Goal: Information Seeking & Learning: Learn about a topic

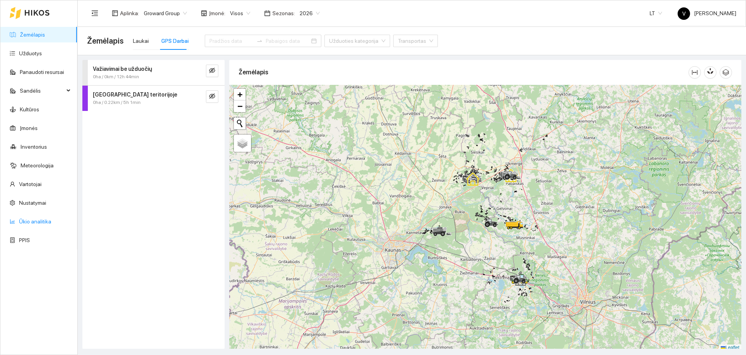
click at [37, 220] on link "Ūkio analitika" at bounding box center [35, 221] width 32 height 6
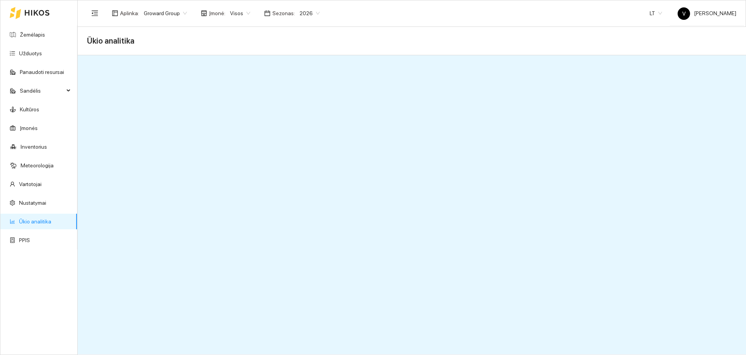
click at [231, 13] on span "Visos" at bounding box center [240, 13] width 20 height 12
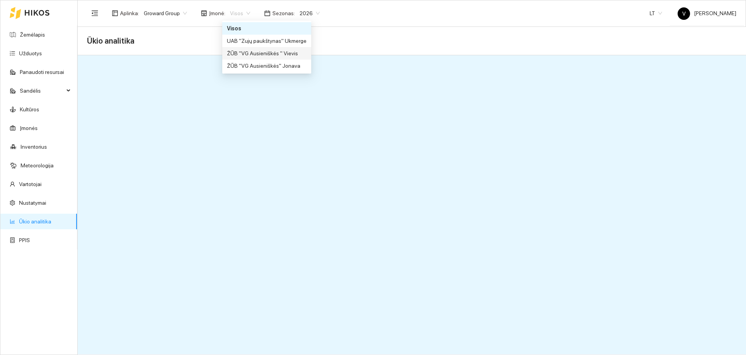
click at [273, 54] on div "ŽŪB "VG Ausieniškės " Vievis" at bounding box center [267, 53] width 80 height 9
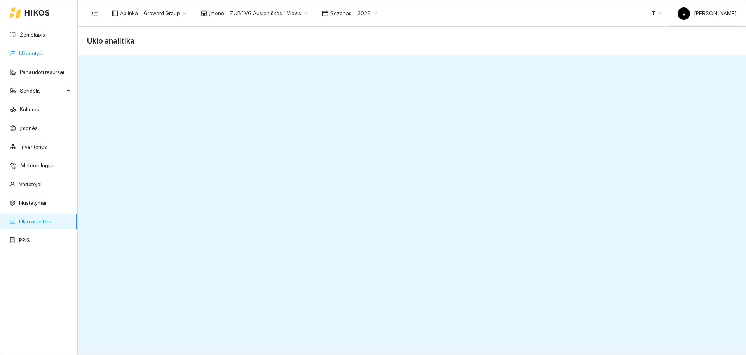
click at [33, 50] on link "Užduotys" at bounding box center [30, 53] width 23 height 6
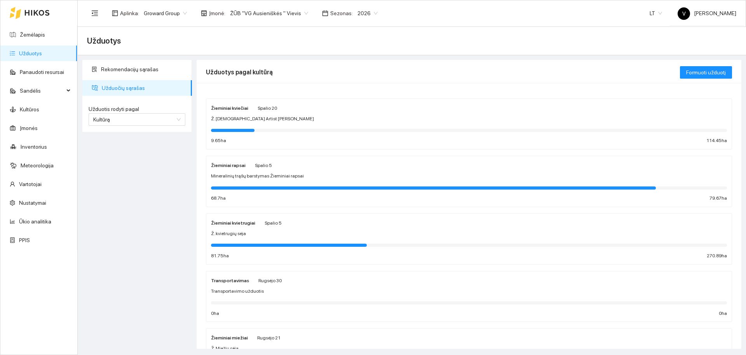
click at [231, 117] on span "Ž. [DEMOGRAPHIC_DATA] Artist [PERSON_NAME]" at bounding box center [262, 118] width 103 height 7
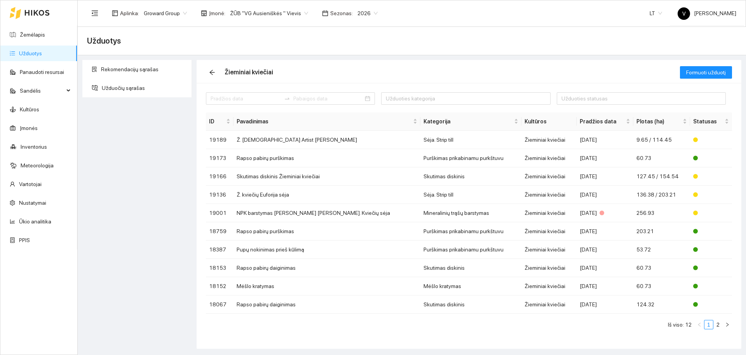
click at [281, 15] on span "ŽŪB "VG Ausieniškės " Vievis" at bounding box center [269, 13] width 78 height 12
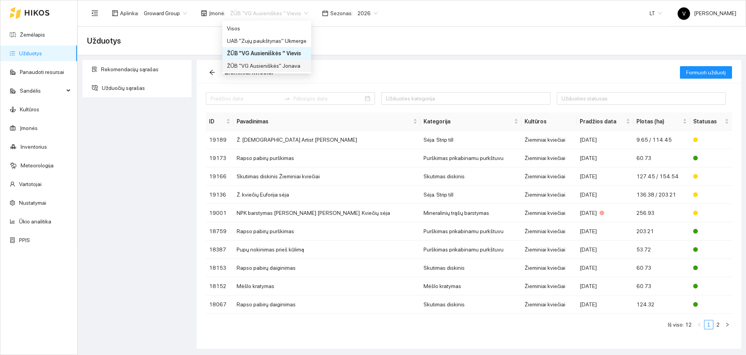
click at [280, 65] on div "ŽŪB "VG Ausieniškės" Jonava" at bounding box center [267, 65] width 80 height 9
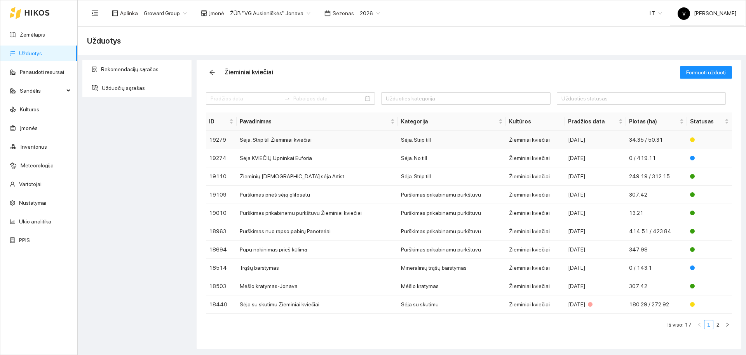
click at [286, 136] on td "Sėja. Strip till Žieminiai kviečiai" at bounding box center [317, 140] width 161 height 18
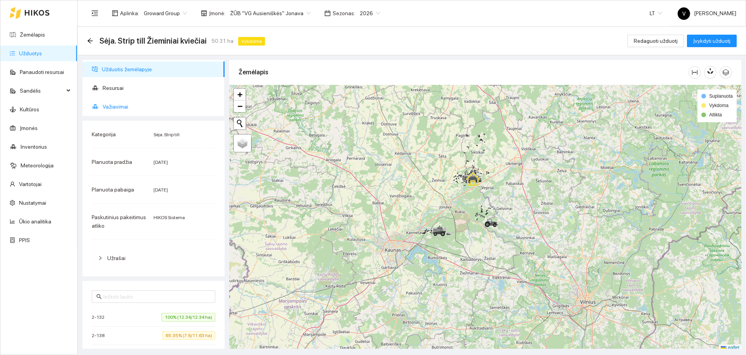
click at [125, 105] on span "Važiavimai" at bounding box center [161, 107] width 116 height 16
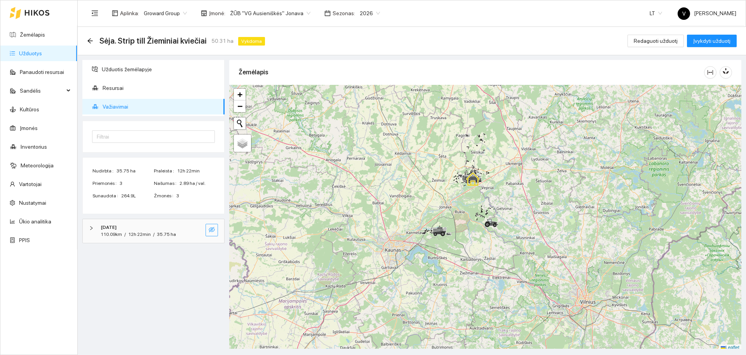
click at [212, 233] on span "eye-invisible" at bounding box center [212, 229] width 6 height 7
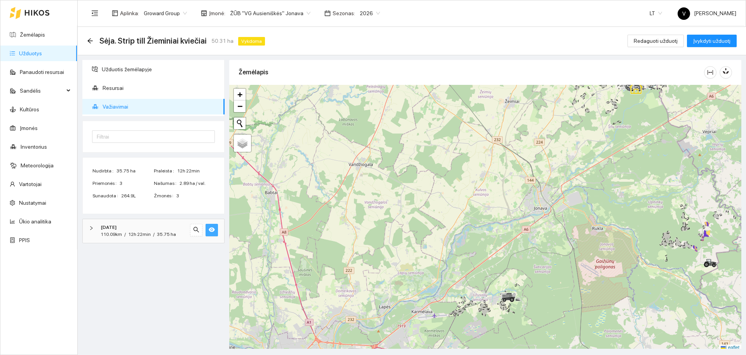
scroll to position [2, 0]
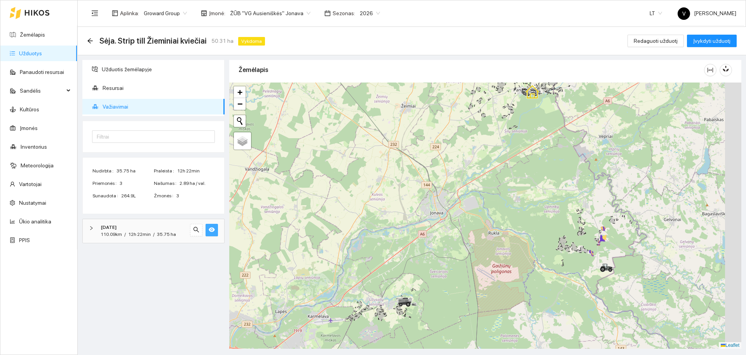
drag, startPoint x: 578, startPoint y: 196, endPoint x: 452, endPoint y: 213, distance: 127.1
click at [452, 213] on div at bounding box center [485, 215] width 512 height 266
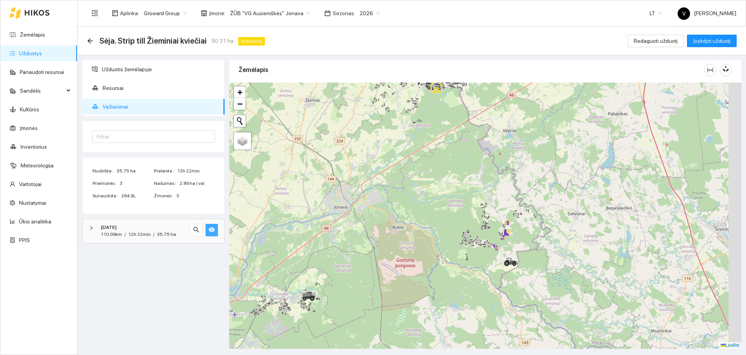
drag, startPoint x: 605, startPoint y: 270, endPoint x: 531, endPoint y: 254, distance: 75.6
click at [531, 254] on div at bounding box center [485, 215] width 512 height 266
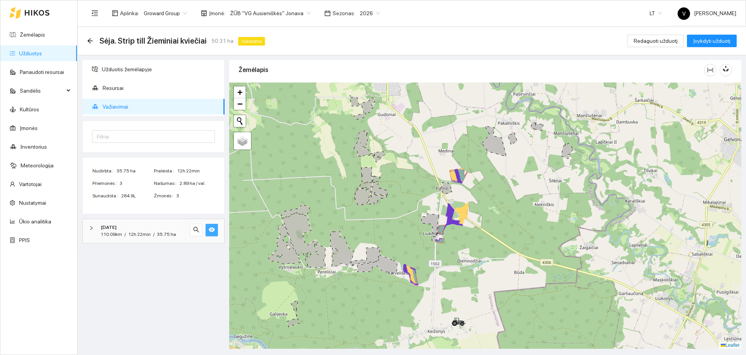
drag, startPoint x: 588, startPoint y: 231, endPoint x: 473, endPoint y: 215, distance: 115.7
click at [473, 215] on div at bounding box center [485, 215] width 512 height 266
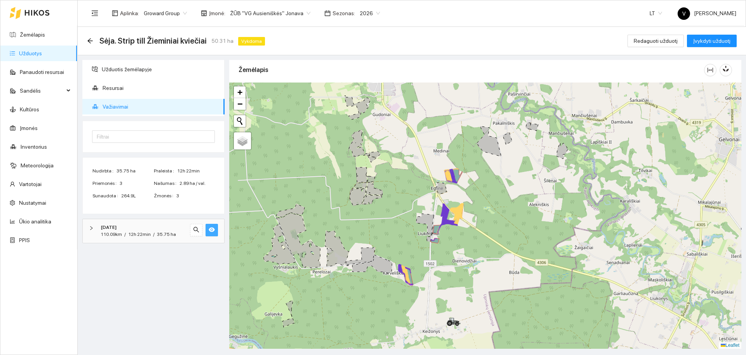
click at [212, 229] on icon "eye" at bounding box center [212, 229] width 6 height 5
click at [212, 229] on icon "eye-invisible" at bounding box center [212, 229] width 6 height 5
click at [212, 229] on icon "eye" at bounding box center [212, 229] width 6 height 5
click at [34, 50] on link "Užduotys" at bounding box center [30, 53] width 23 height 6
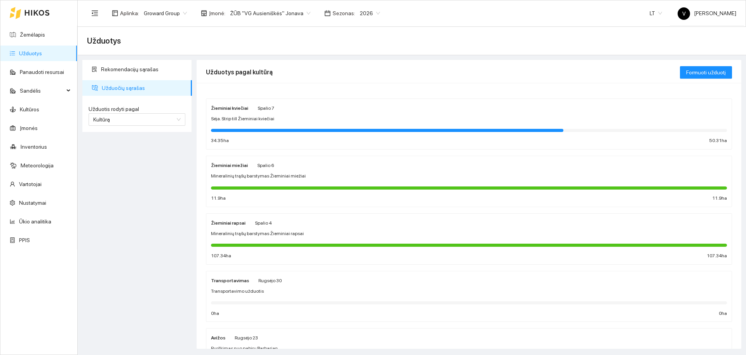
click at [235, 118] on span "Sėja. Strip till Žieminiai kviečiai" at bounding box center [242, 118] width 63 height 7
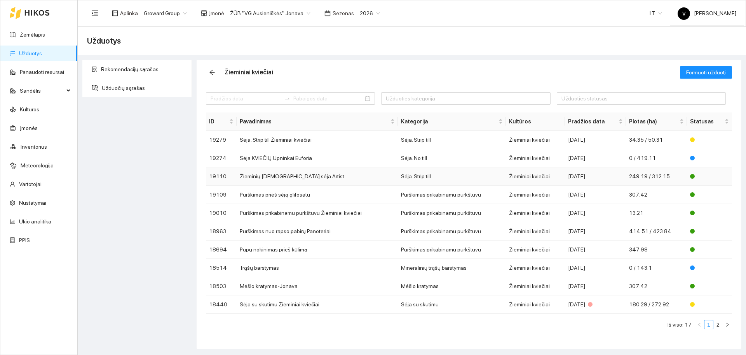
click at [297, 178] on td "Žieminių [DEMOGRAPHIC_DATA] sėja Artist" at bounding box center [317, 176] width 161 height 18
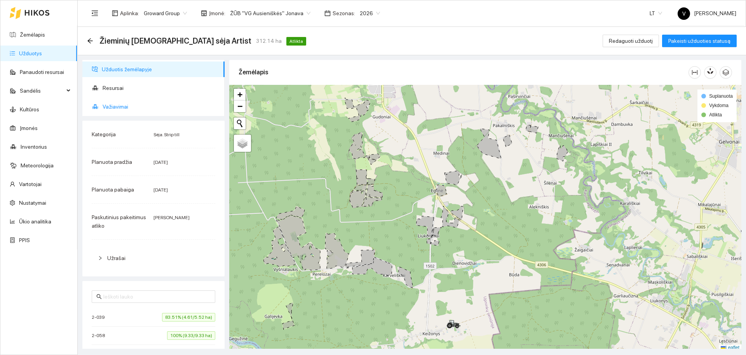
click at [108, 105] on span "Važiavimai" at bounding box center [161, 107] width 116 height 16
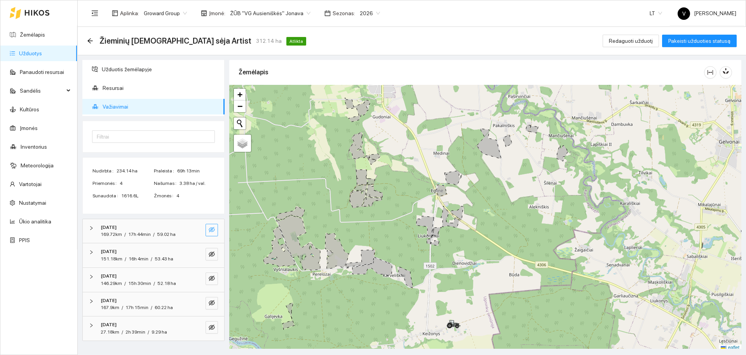
click at [209, 229] on icon "eye-invisible" at bounding box center [212, 229] width 6 height 6
click at [215, 248] on button "button" at bounding box center [212, 254] width 12 height 12
click at [212, 276] on icon "eye-invisible" at bounding box center [212, 277] width 6 height 5
click at [210, 301] on icon "eye-invisible" at bounding box center [212, 302] width 6 height 5
click at [212, 329] on icon "eye-invisible" at bounding box center [212, 326] width 6 height 5
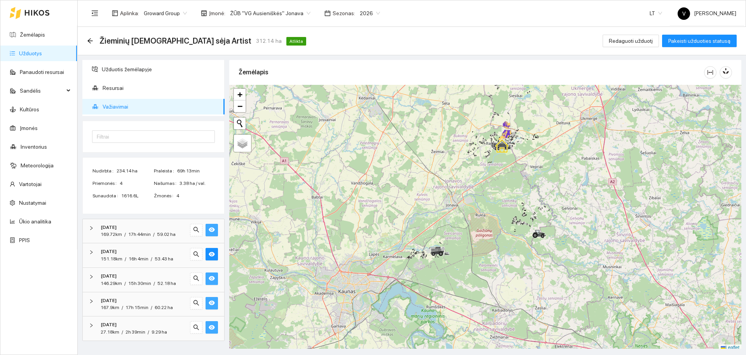
scroll to position [2, 0]
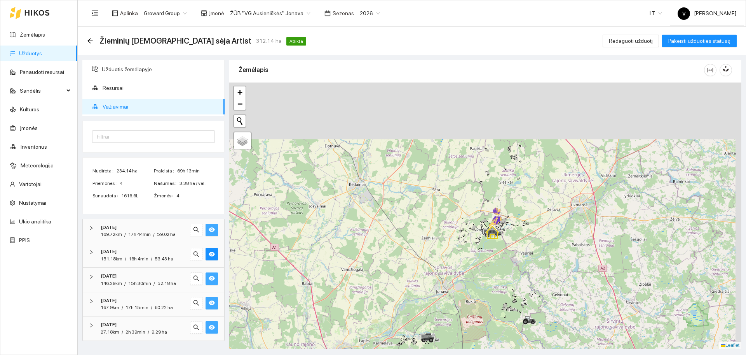
drag, startPoint x: 537, startPoint y: 154, endPoint x: 528, endPoint y: 244, distance: 90.3
click at [528, 244] on div at bounding box center [485, 215] width 512 height 266
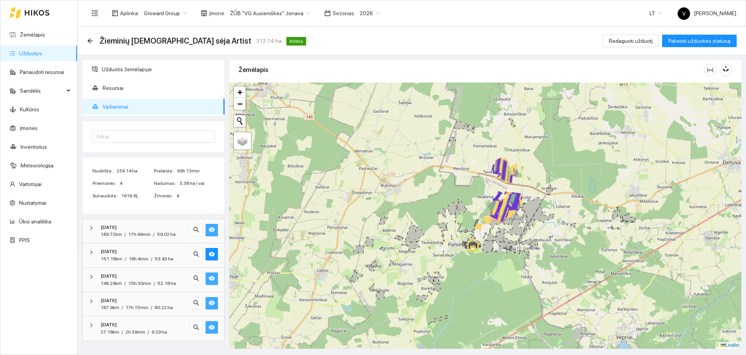
drag, startPoint x: 530, startPoint y: 183, endPoint x: 528, endPoint y: 225, distance: 42.0
click at [528, 223] on icon at bounding box center [532, 210] width 22 height 26
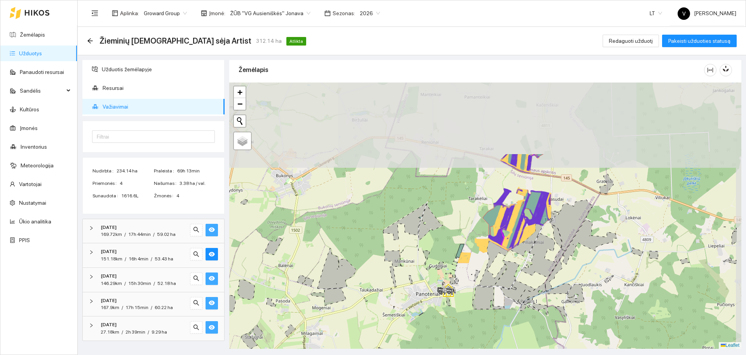
drag, startPoint x: 601, startPoint y: 194, endPoint x: 545, endPoint y: 292, distance: 112.8
click at [545, 292] on icon at bounding box center [532, 292] width 28 height 21
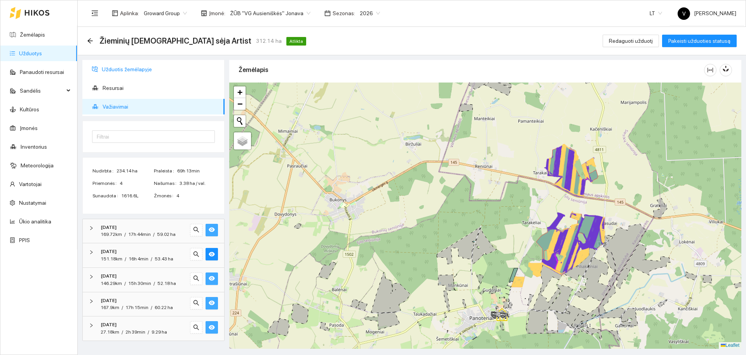
click at [132, 72] on span "Užduotis žemėlapyje" at bounding box center [160, 69] width 117 height 16
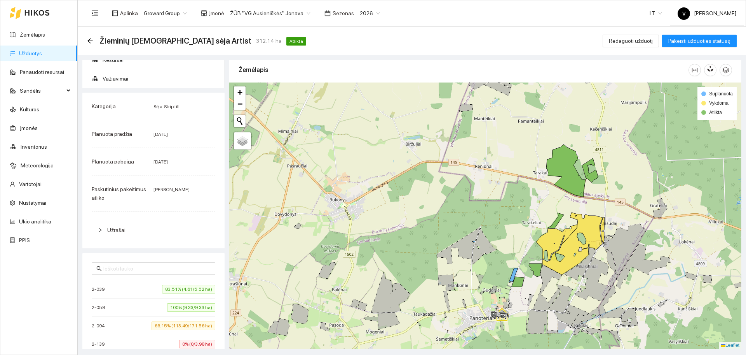
scroll to position [27, 0]
click at [35, 50] on link "Užduotys" at bounding box center [30, 53] width 23 height 6
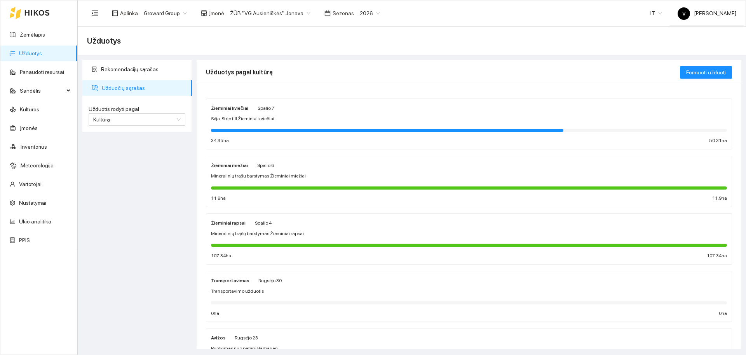
click at [230, 110] on strong "Žieminiai kviečiai" at bounding box center [229, 107] width 37 height 5
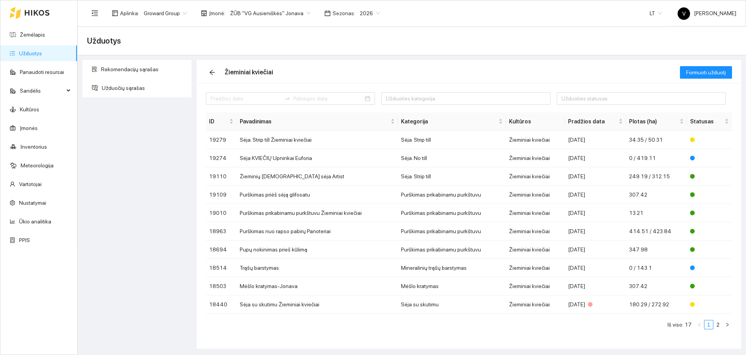
click at [250, 15] on span "ŽŪB "VG Ausieniškės" Jonava" at bounding box center [270, 13] width 80 height 12
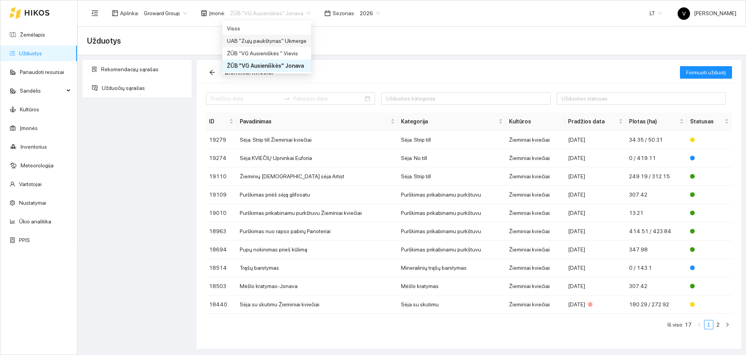
click at [260, 35] on div "UAB "Zujų paukštynas" Ukmerge" at bounding box center [266, 41] width 89 height 12
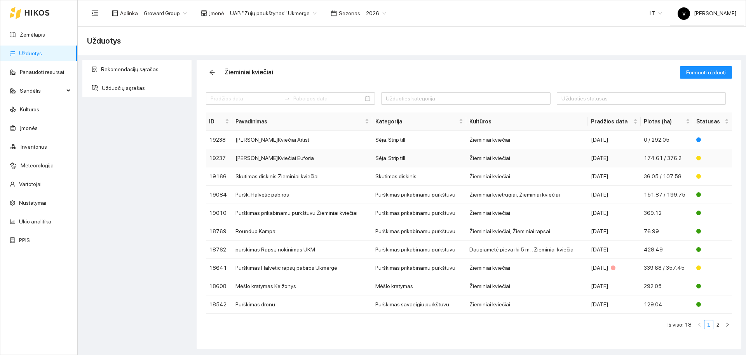
click at [252, 157] on td "[PERSON_NAME]Kviečiai Euforia" at bounding box center [302, 158] width 140 height 18
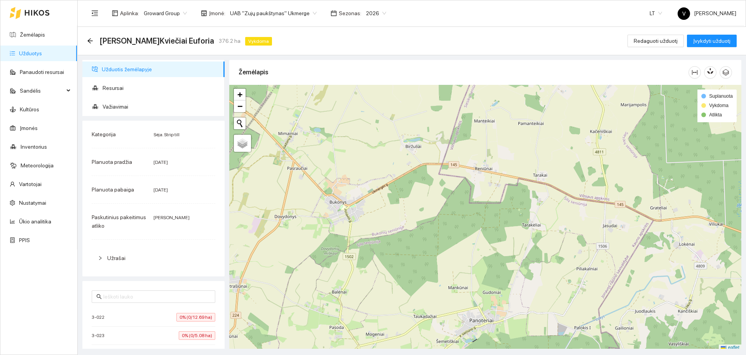
scroll to position [2, 0]
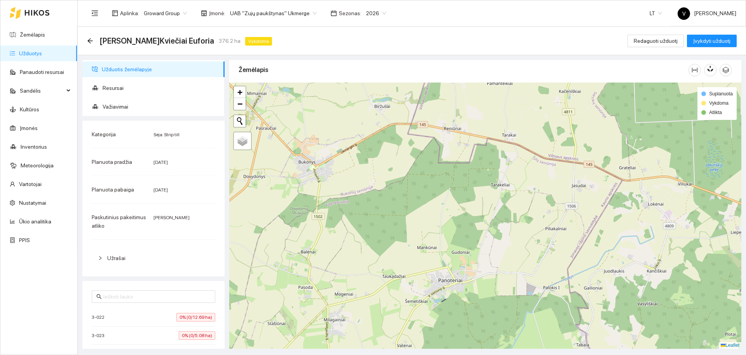
drag, startPoint x: 469, startPoint y: 259, endPoint x: 435, endPoint y: 210, distance: 59.7
click at [435, 210] on div at bounding box center [485, 215] width 512 height 266
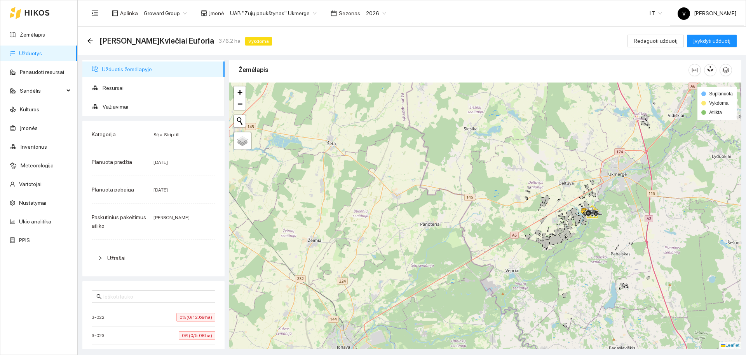
drag, startPoint x: 498, startPoint y: 245, endPoint x: 398, endPoint y: 243, distance: 100.3
click at [398, 243] on div at bounding box center [485, 215] width 512 height 266
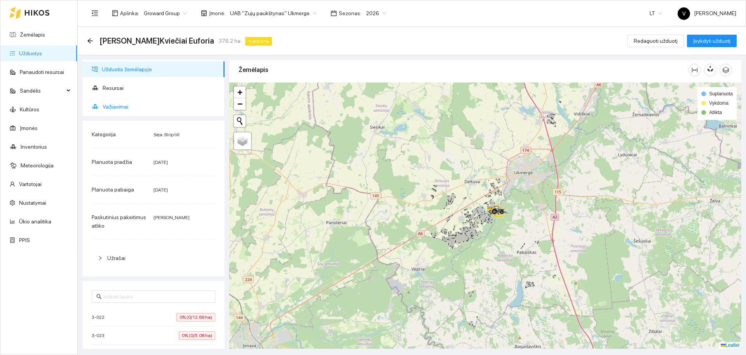
click at [126, 110] on span "Važiavimai" at bounding box center [161, 107] width 116 height 16
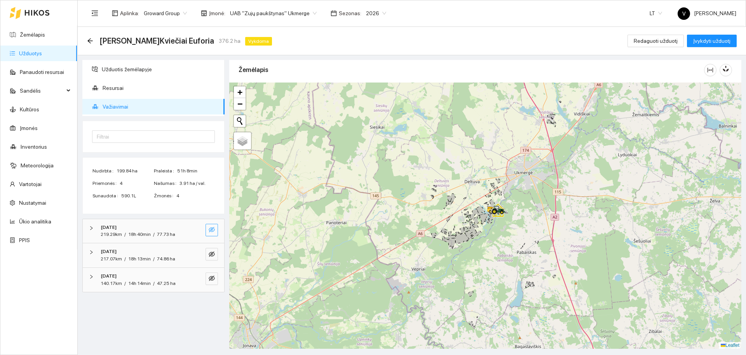
click at [210, 232] on icon "eye-invisible" at bounding box center [212, 229] width 6 height 6
click at [212, 253] on icon "eye-invisible" at bounding box center [212, 253] width 6 height 5
click at [214, 278] on icon "eye-invisible" at bounding box center [212, 277] width 6 height 5
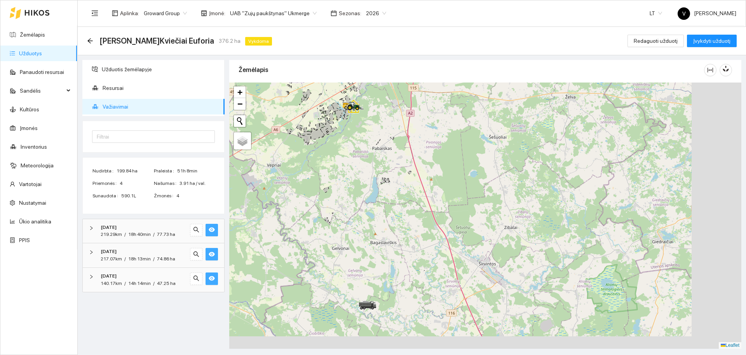
drag, startPoint x: 448, startPoint y: 249, endPoint x: 298, endPoint y: 137, distance: 187.2
click at [298, 137] on div at bounding box center [485, 215] width 512 height 266
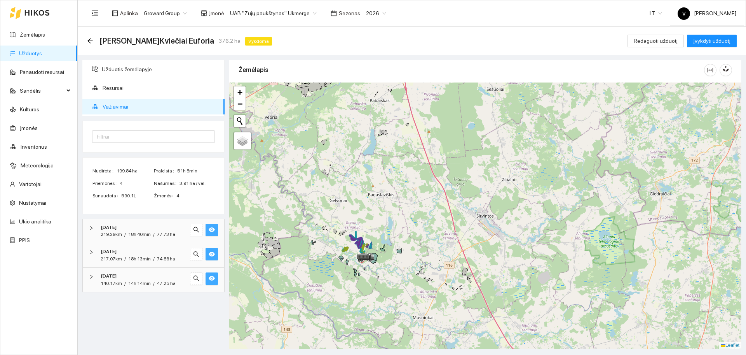
drag, startPoint x: 356, startPoint y: 236, endPoint x: 362, endPoint y: 193, distance: 42.7
click at [362, 193] on div at bounding box center [485, 215] width 512 height 266
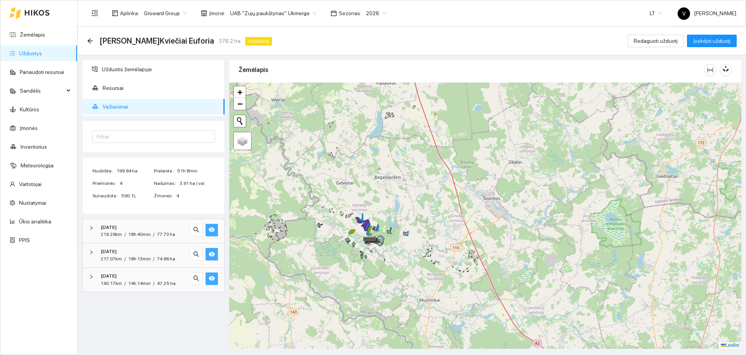
drag, startPoint x: 378, startPoint y: 250, endPoint x: 429, endPoint y: 200, distance: 71.5
click at [384, 236] on icon at bounding box center [380, 240] width 7 height 8
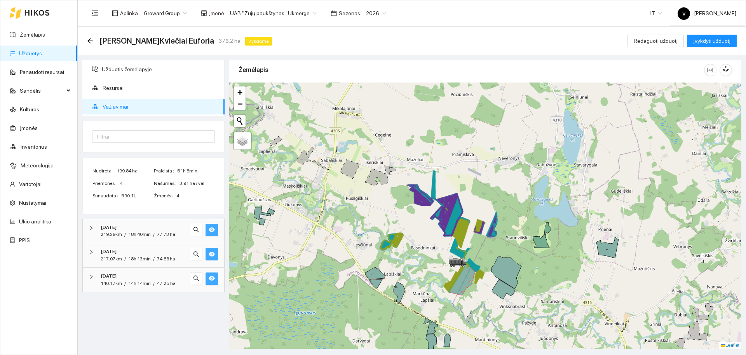
click at [465, 220] on icon at bounding box center [461, 231] width 14 height 27
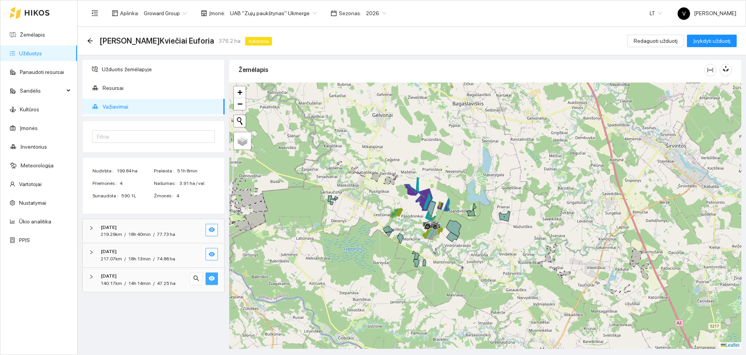
drag, startPoint x: 521, startPoint y: 268, endPoint x: 489, endPoint y: 252, distance: 35.7
click at [489, 252] on div at bounding box center [485, 215] width 512 height 266
click at [264, 8] on span "UAB "Zujų paukštynas" Ukmerge" at bounding box center [273, 13] width 87 height 12
click at [40, 50] on link "Užduotys" at bounding box center [30, 53] width 23 height 6
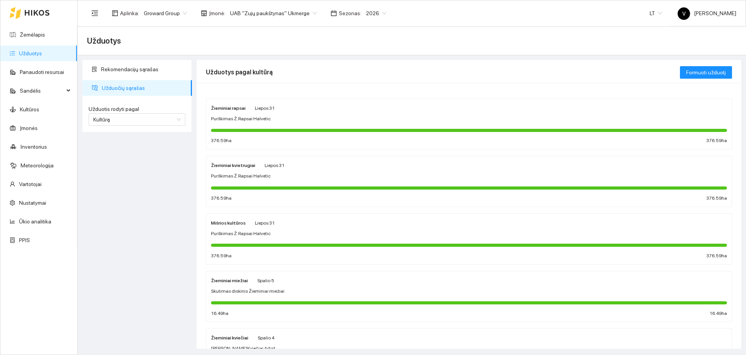
click at [233, 279] on strong "Žieminiai miežiai" at bounding box center [229, 280] width 37 height 5
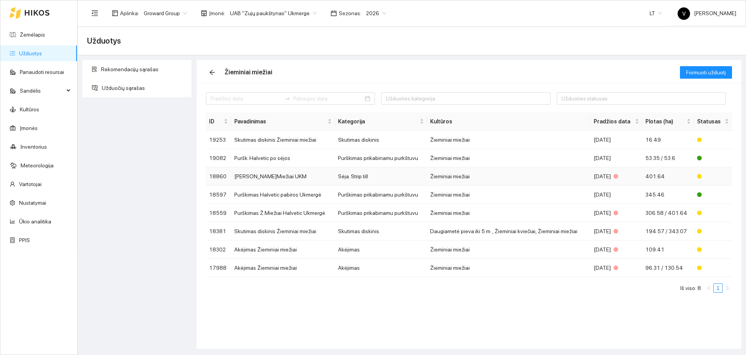
click at [259, 172] on td "[PERSON_NAME]Miežiai UKM" at bounding box center [283, 176] width 104 height 18
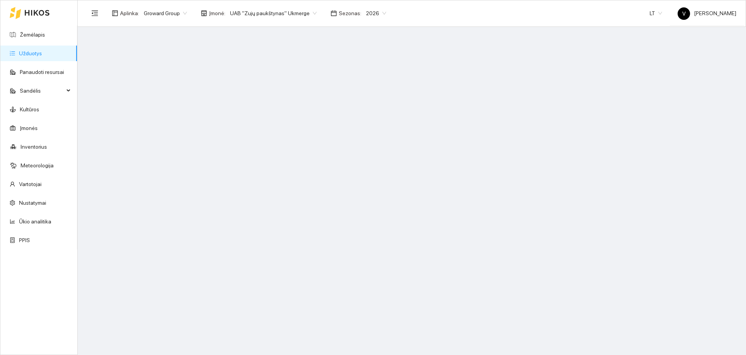
click at [246, 14] on span "UAB "Zujų paukštynas" Ukmerge" at bounding box center [273, 13] width 87 height 12
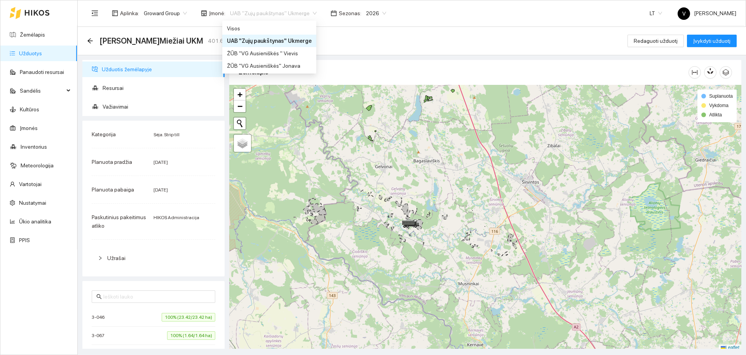
scroll to position [2, 0]
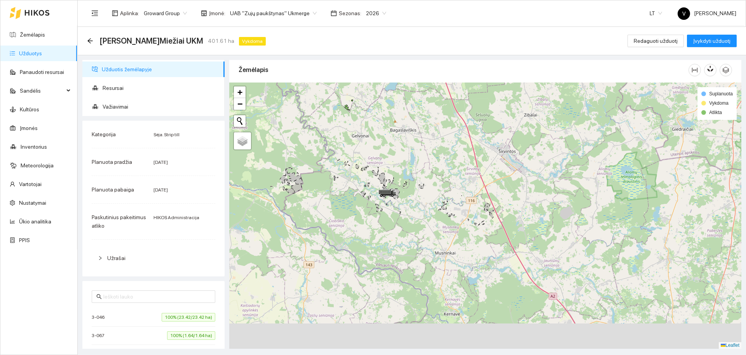
drag, startPoint x: 462, startPoint y: 245, endPoint x: 438, endPoint y: 212, distance: 41.0
click at [438, 212] on div at bounding box center [485, 215] width 512 height 266
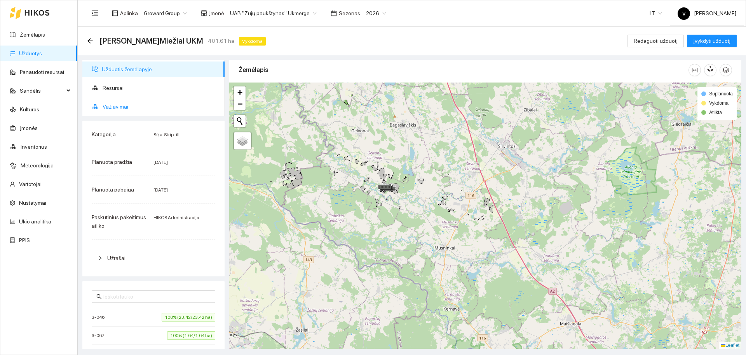
click at [126, 104] on span "Važiavimai" at bounding box center [161, 107] width 116 height 16
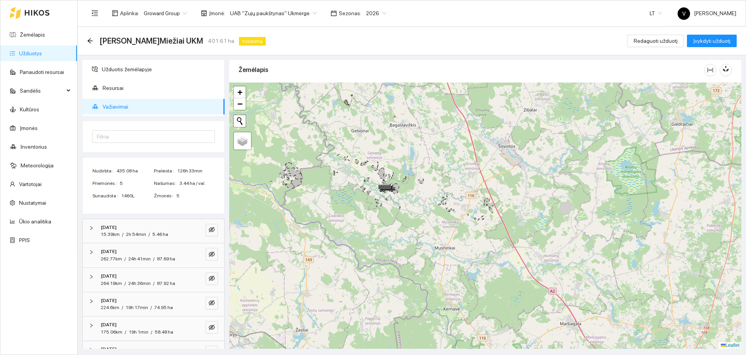
scroll to position [92, 0]
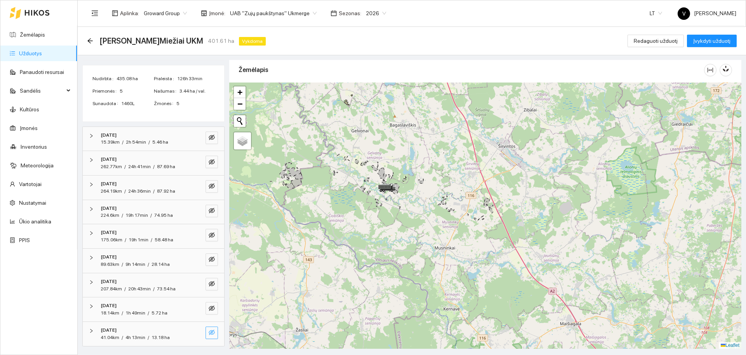
click at [209, 332] on icon "eye-invisible" at bounding box center [212, 331] width 6 height 5
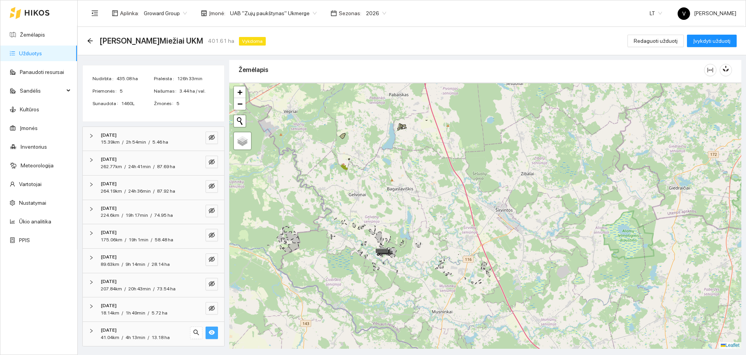
drag, startPoint x: 355, startPoint y: 142, endPoint x: 352, endPoint y: 234, distance: 91.8
click at [352, 234] on div at bounding box center [485, 215] width 512 height 266
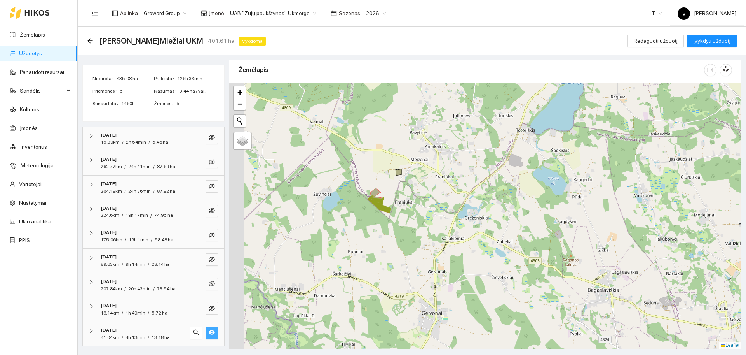
drag, startPoint x: 317, startPoint y: 177, endPoint x: 386, endPoint y: 224, distance: 82.9
click at [386, 224] on div at bounding box center [485, 215] width 512 height 266
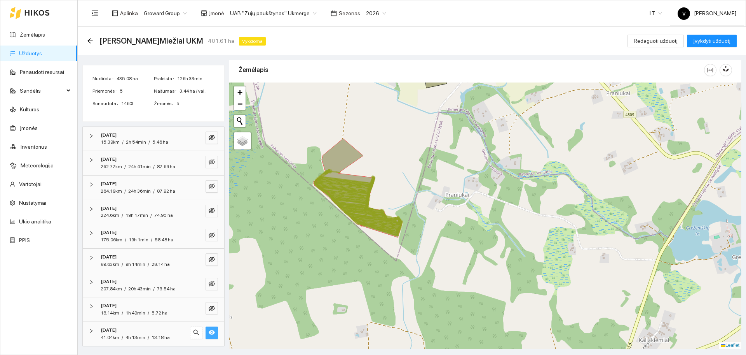
click at [31, 50] on link "Užduotys" at bounding box center [30, 53] width 23 height 6
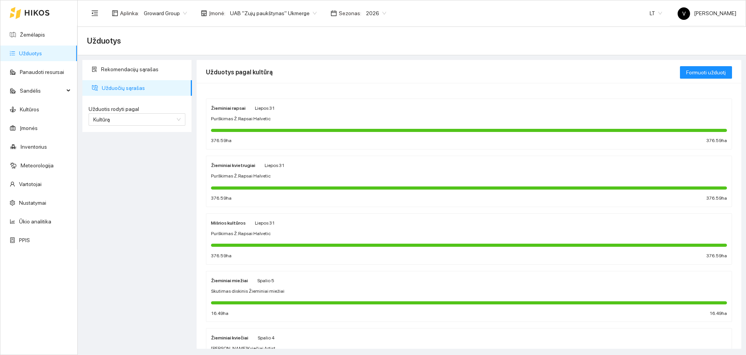
click at [31, 50] on link "Užduotys" at bounding box center [30, 53] width 23 height 6
click at [242, 165] on strong "Žieminiai kvietrugiai" at bounding box center [233, 164] width 44 height 5
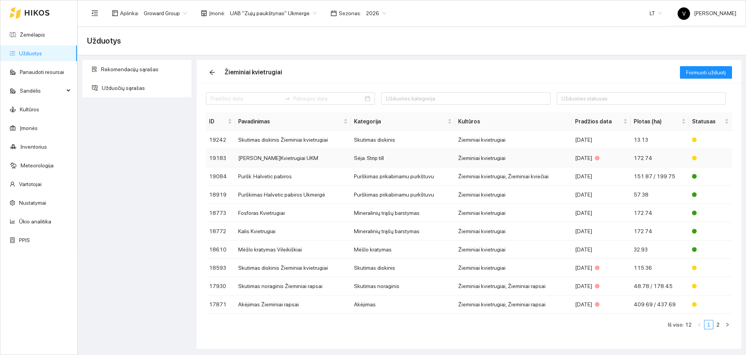
click at [261, 155] on td "[PERSON_NAME]Kvietrugiai UKM" at bounding box center [293, 158] width 116 height 18
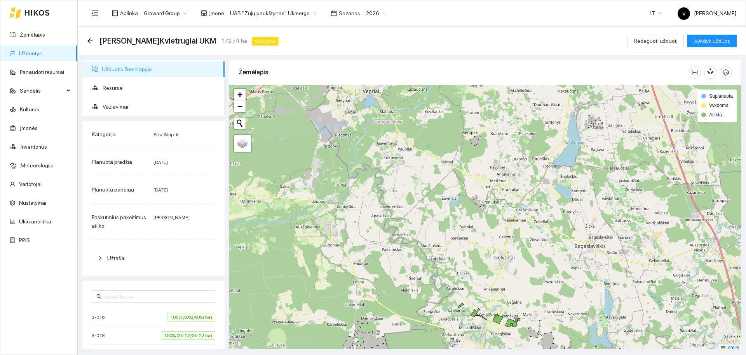
scroll to position [2, 0]
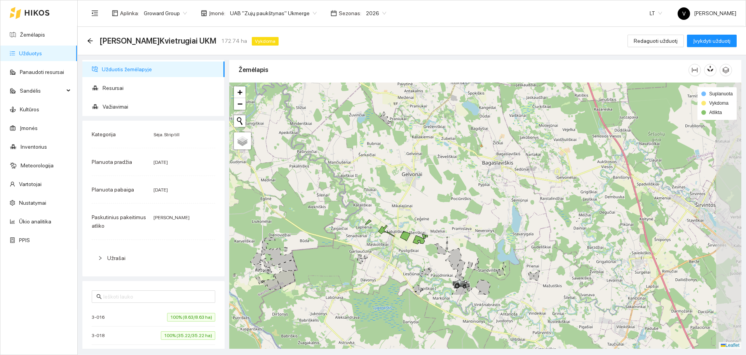
drag, startPoint x: 590, startPoint y: 228, endPoint x: 501, endPoint y: 133, distance: 130.4
click at [501, 133] on div at bounding box center [485, 215] width 512 height 266
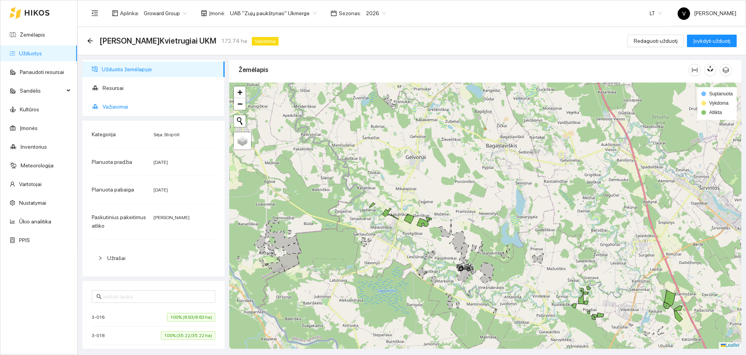
click at [119, 106] on span "Važiavimai" at bounding box center [161, 107] width 116 height 16
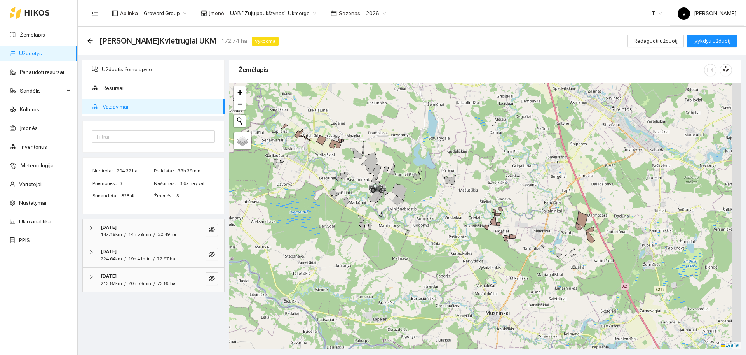
drag, startPoint x: 420, startPoint y: 246, endPoint x: 320, endPoint y: 151, distance: 138.0
click at [320, 151] on div at bounding box center [485, 215] width 512 height 266
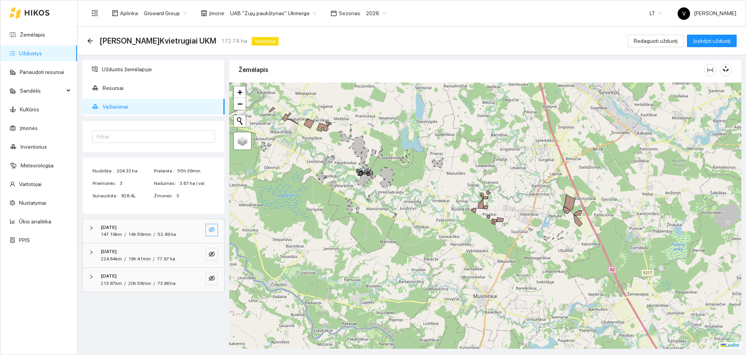
click at [210, 229] on icon "eye-invisible" at bounding box center [212, 229] width 6 height 6
click at [213, 260] on button "button" at bounding box center [212, 254] width 12 height 12
click at [211, 275] on icon "eye-invisible" at bounding box center [212, 278] width 6 height 6
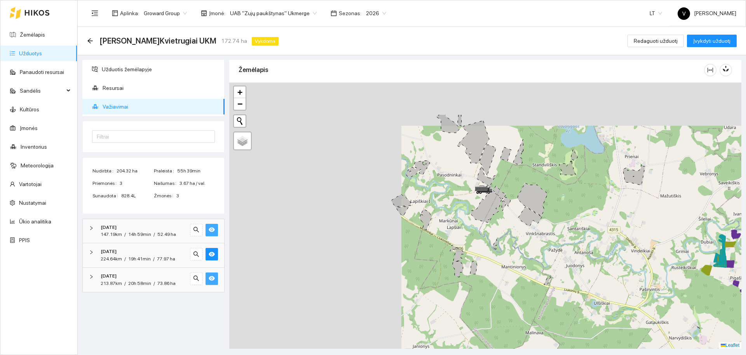
drag, startPoint x: 375, startPoint y: 157, endPoint x: 558, endPoint y: 217, distance: 192.6
click at [558, 217] on div at bounding box center [485, 215] width 512 height 266
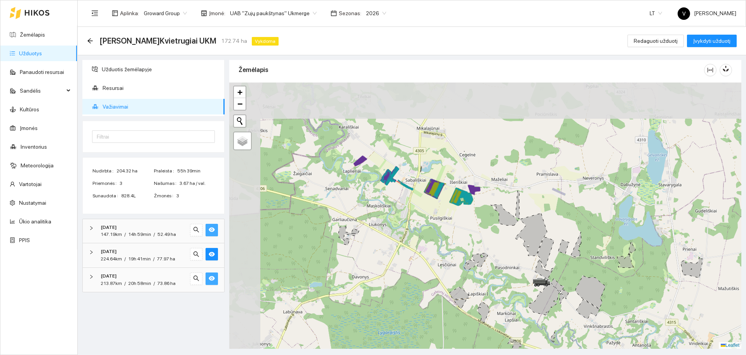
drag, startPoint x: 425, startPoint y: 164, endPoint x: 480, endPoint y: 258, distance: 108.9
click at [480, 258] on icon at bounding box center [476, 261] width 23 height 17
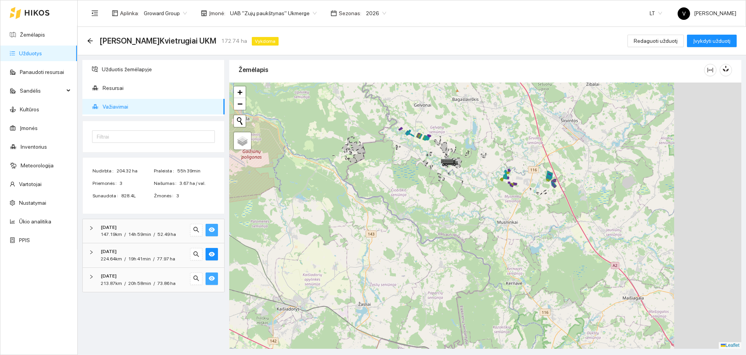
drag, startPoint x: 535, startPoint y: 245, endPoint x: 417, endPoint y: 176, distance: 137.1
click at [417, 176] on div at bounding box center [485, 215] width 512 height 266
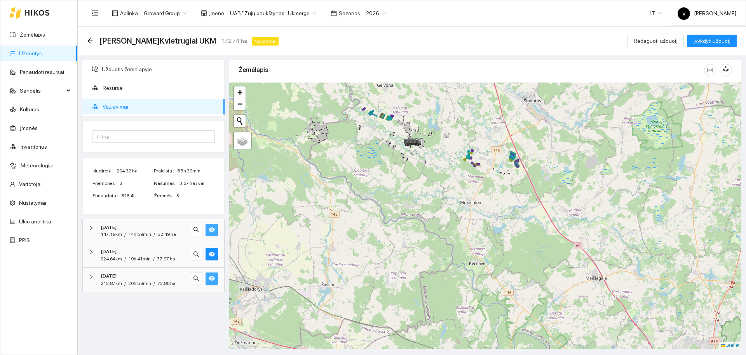
click at [262, 12] on span "UAB "Zujų paukštynas" Ukmerge" at bounding box center [273, 13] width 87 height 12
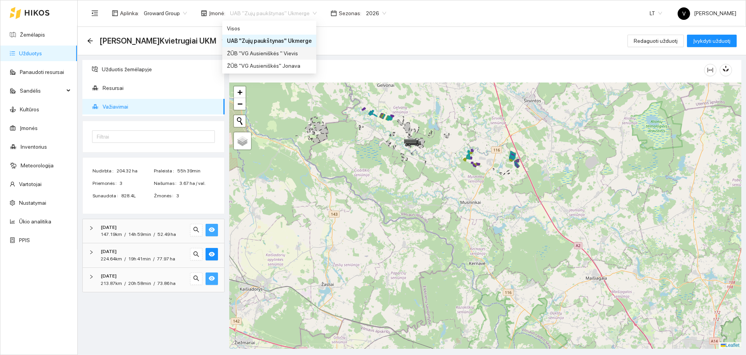
click at [257, 54] on div "ŽŪB "VG Ausieniškės " Vievis" at bounding box center [269, 53] width 85 height 9
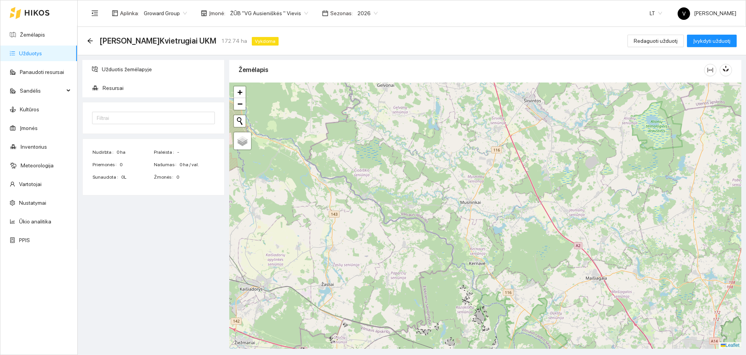
click at [33, 52] on link "Užduotys" at bounding box center [30, 53] width 23 height 6
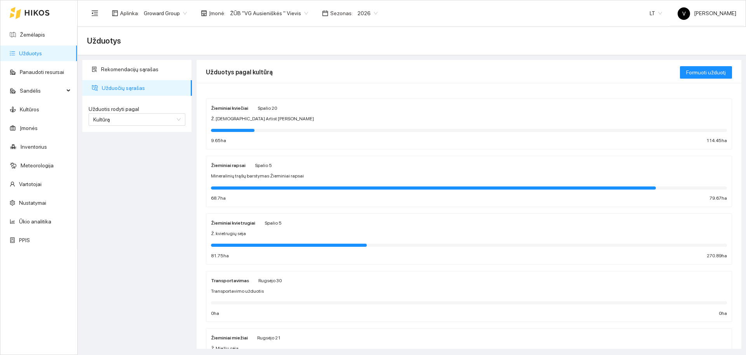
click at [227, 222] on strong "Žieminiai kvietrugiai" at bounding box center [233, 222] width 44 height 5
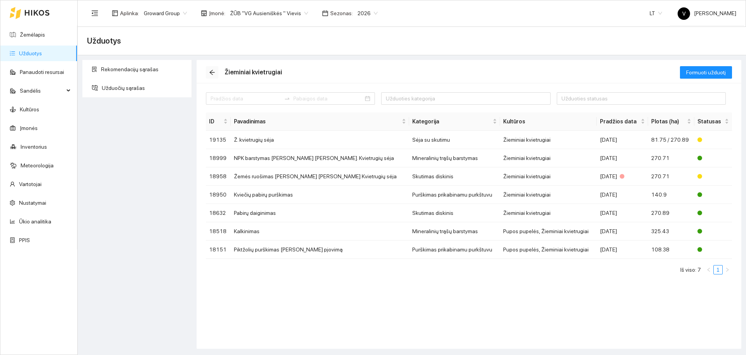
click at [213, 73] on icon "arrow-left" at bounding box center [212, 72] width 6 height 6
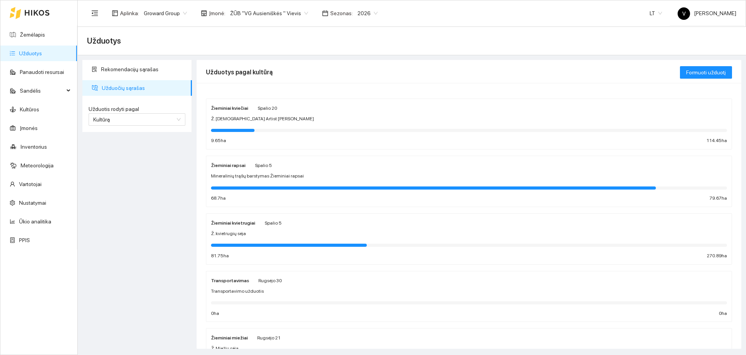
click at [222, 114] on div "Žieminiai kviečiai Spalio 20 Ž. [DEMOGRAPHIC_DATA] Artist sėja 9.65 ha 114.45 ha" at bounding box center [469, 123] width 516 height 41
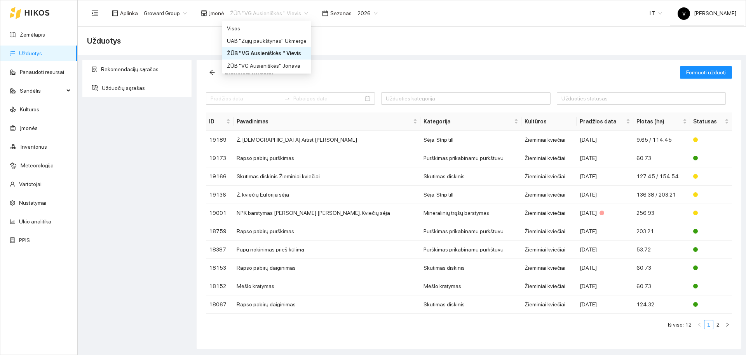
drag, startPoint x: 279, startPoint y: 11, endPoint x: 257, endPoint y: 12, distance: 21.4
click at [257, 12] on span "ŽŪB "VG Ausieniškės " Vievis" at bounding box center [269, 13] width 78 height 12
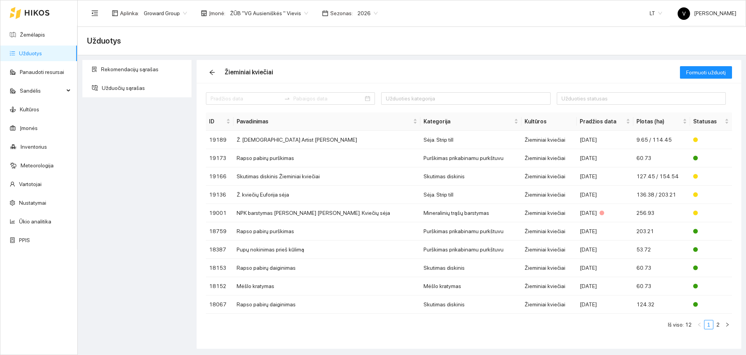
click at [257, 12] on span "ŽŪB "VG Ausieniškės " Vievis" at bounding box center [269, 13] width 78 height 12
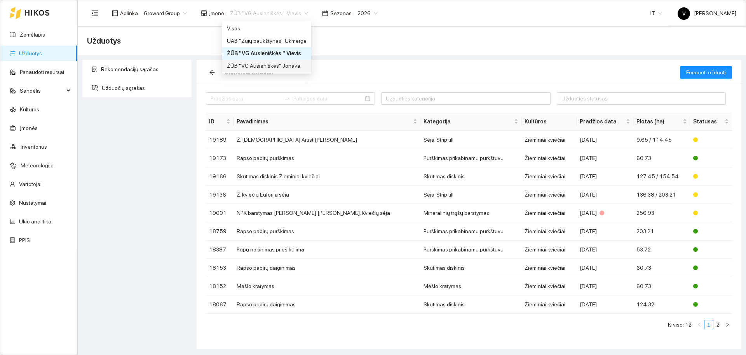
click at [271, 64] on div "ŽŪB "VG Ausieniškės" Jonava" at bounding box center [267, 65] width 80 height 9
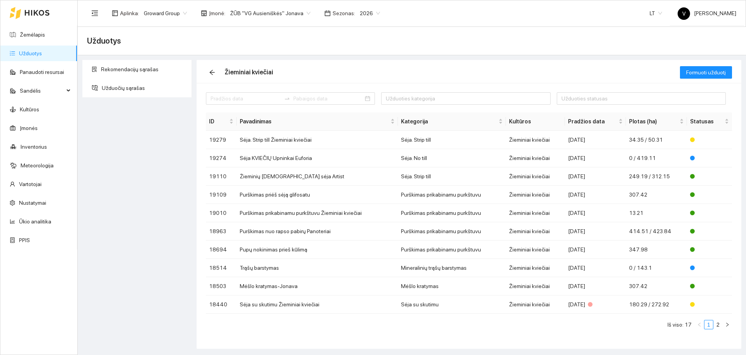
click at [273, 14] on span "ŽŪB "VG Ausieniškės" Jonava" at bounding box center [270, 13] width 80 height 12
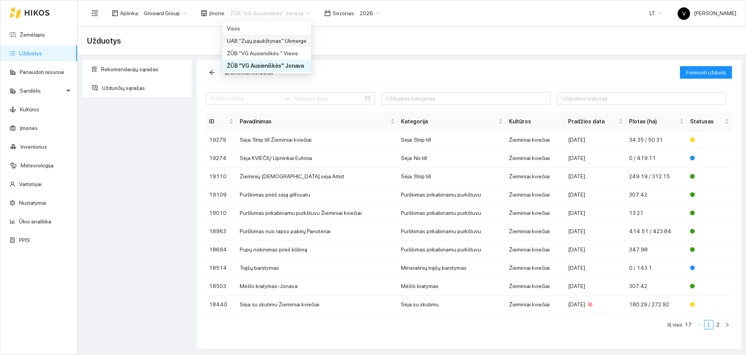
click at [271, 39] on div "UAB "Zujų paukštynas" Ukmerge" at bounding box center [267, 41] width 80 height 9
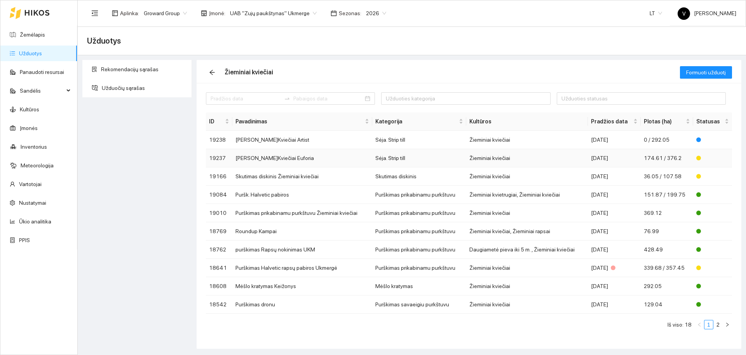
click at [266, 156] on td "[PERSON_NAME]Kviečiai Euforia" at bounding box center [302, 158] width 140 height 18
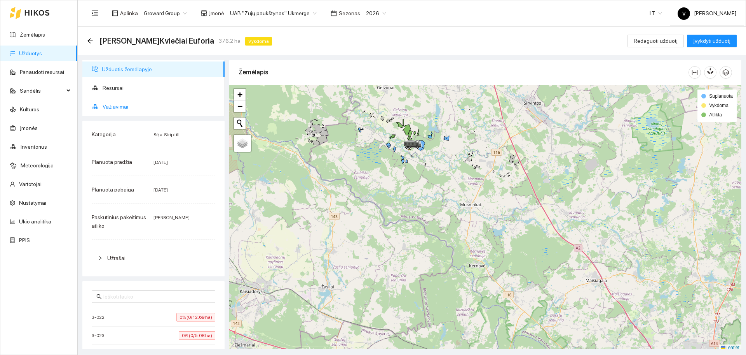
click at [101, 104] on li "Važiavimai" at bounding box center [153, 107] width 142 height 16
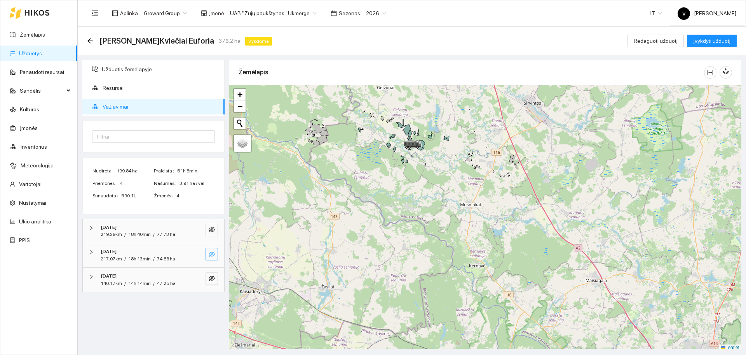
click at [210, 253] on icon "eye-invisible" at bounding box center [212, 254] width 6 height 6
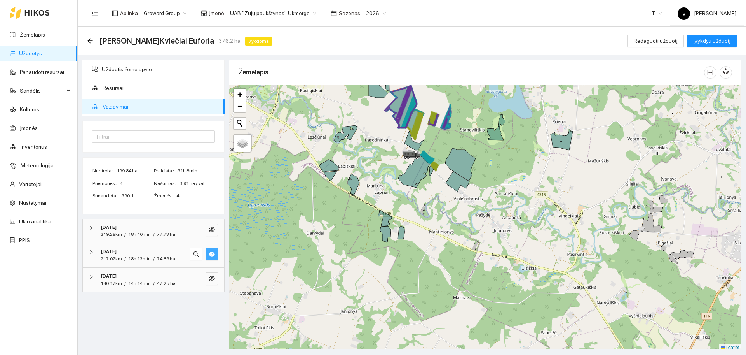
click at [94, 251] on div at bounding box center [93, 252] width 9 height 9
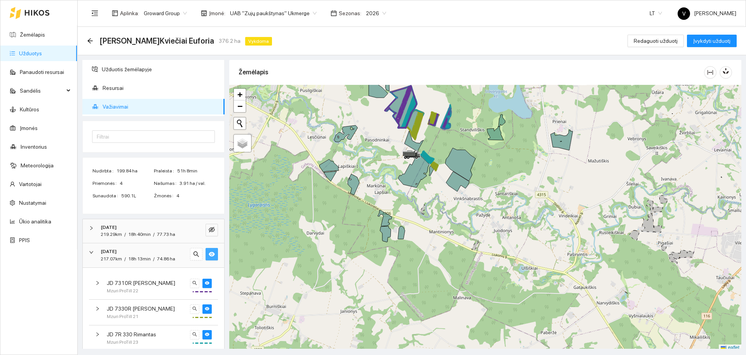
click at [94, 251] on div at bounding box center [93, 252] width 9 height 9
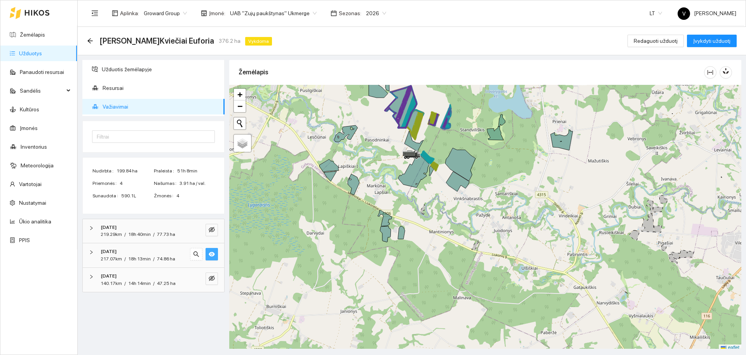
drag, startPoint x: 210, startPoint y: 253, endPoint x: 213, endPoint y: 255, distance: 4.2
click at [213, 255] on icon "eye" at bounding box center [212, 254] width 6 height 5
click at [87, 40] on icon "arrow-left" at bounding box center [90, 41] width 6 height 6
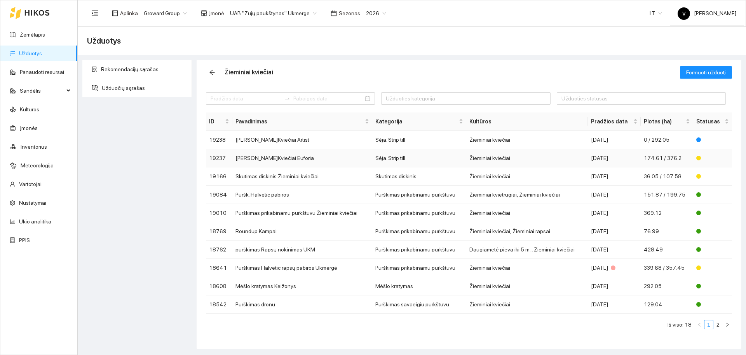
click at [272, 159] on td "[PERSON_NAME]Kviečiai Euforia" at bounding box center [302, 158] width 140 height 18
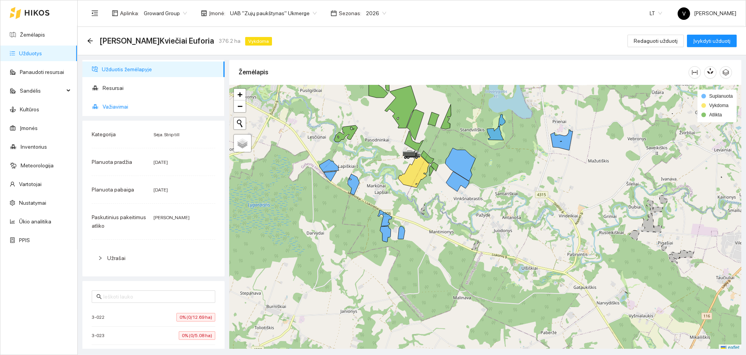
click at [121, 112] on span "Važiavimai" at bounding box center [161, 107] width 116 height 16
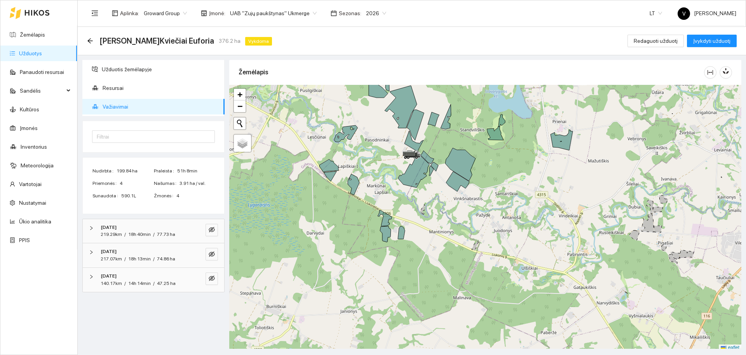
scroll to position [2, 0]
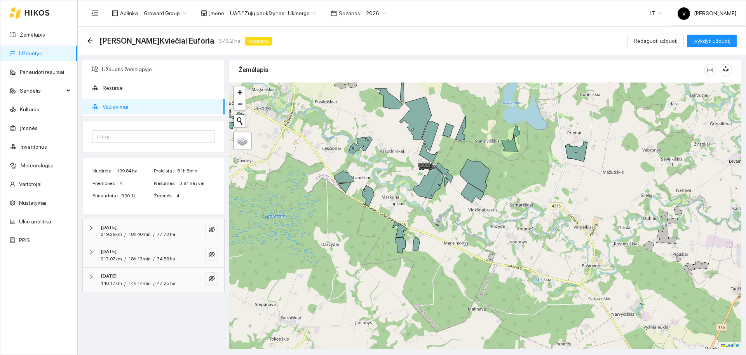
drag, startPoint x: 519, startPoint y: 230, endPoint x: 535, endPoint y: 244, distance: 21.8
click at [535, 244] on div at bounding box center [485, 215] width 512 height 266
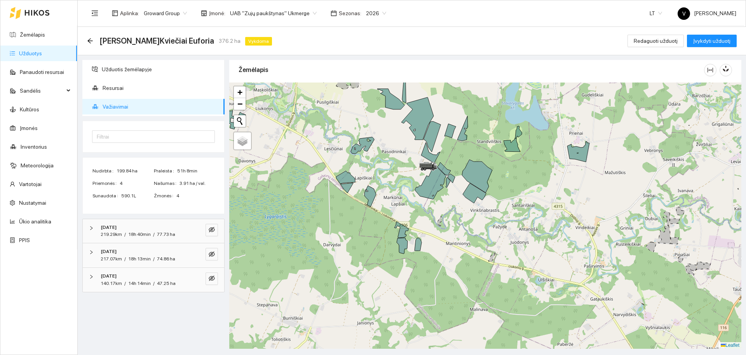
click at [290, 11] on span "UAB "Zujų paukštynas" Ukmerge" at bounding box center [273, 13] width 87 height 12
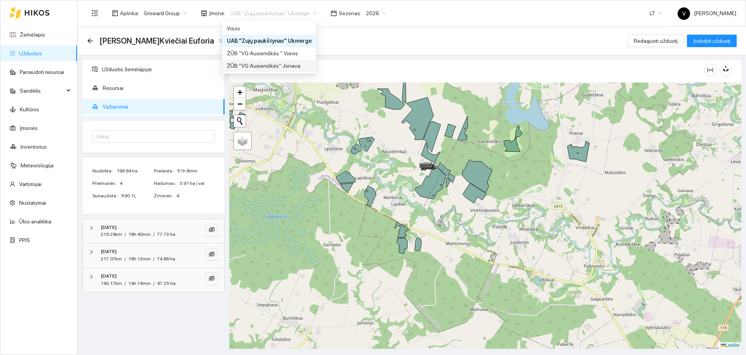
click at [277, 64] on div "ŽŪB "VG Ausieniškės" Jonava" at bounding box center [269, 65] width 85 height 9
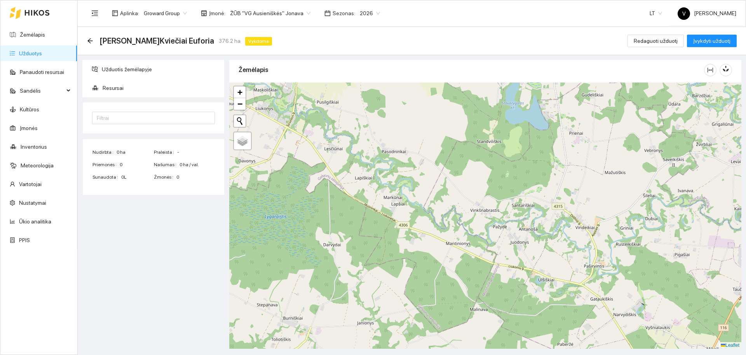
click at [28, 52] on link "Užduotys" at bounding box center [30, 53] width 23 height 6
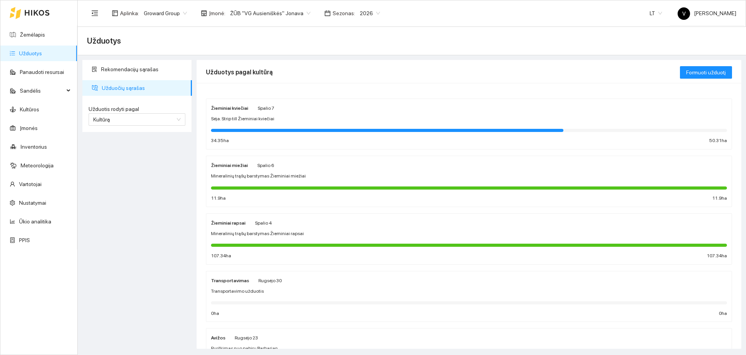
click at [229, 120] on span "Sėja. Strip till Žieminiai kviečiai" at bounding box center [242, 118] width 63 height 7
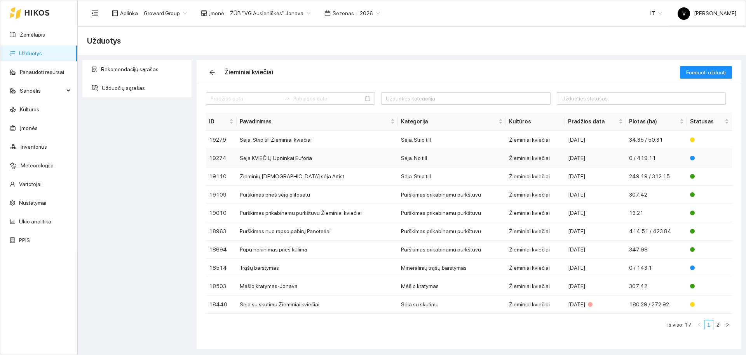
click at [260, 157] on td "Sėja KVIEČIŲ Upninkai Euforia" at bounding box center [317, 158] width 161 height 18
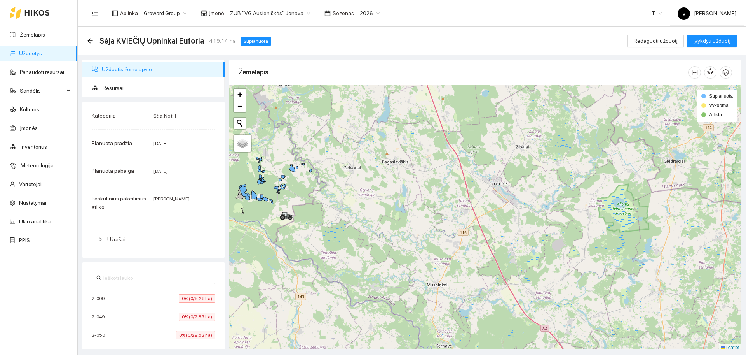
scroll to position [2, 0]
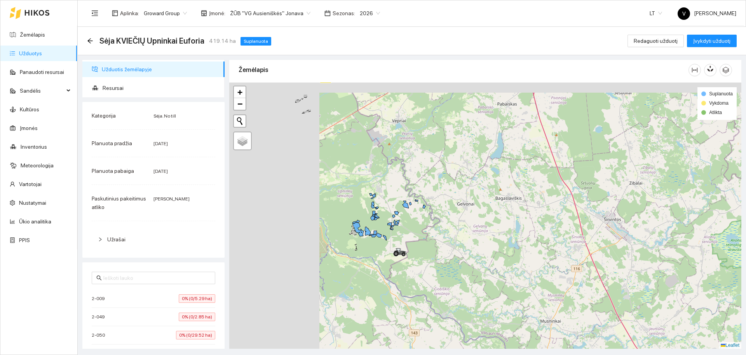
drag, startPoint x: 269, startPoint y: 193, endPoint x: 395, endPoint y: 240, distance: 134.1
click at [395, 240] on div at bounding box center [485, 215] width 512 height 266
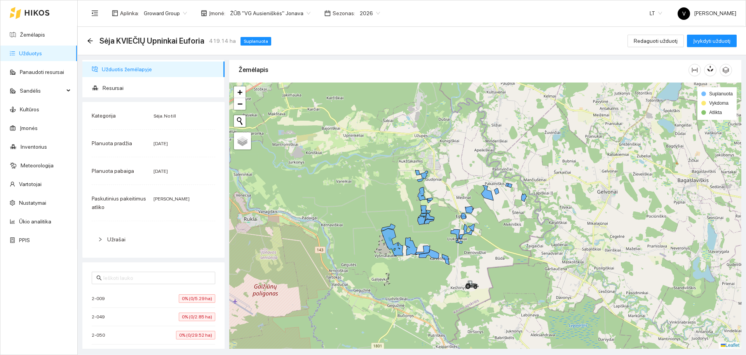
drag, startPoint x: 379, startPoint y: 223, endPoint x: 434, endPoint y: 231, distance: 55.4
click at [434, 231] on div at bounding box center [485, 215] width 512 height 266
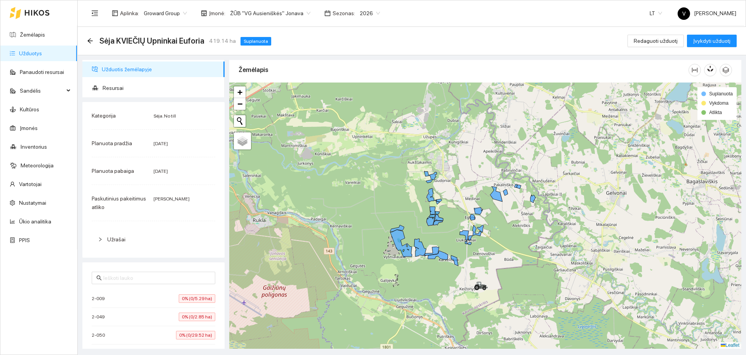
click at [31, 53] on link "Užduotys" at bounding box center [30, 53] width 23 height 6
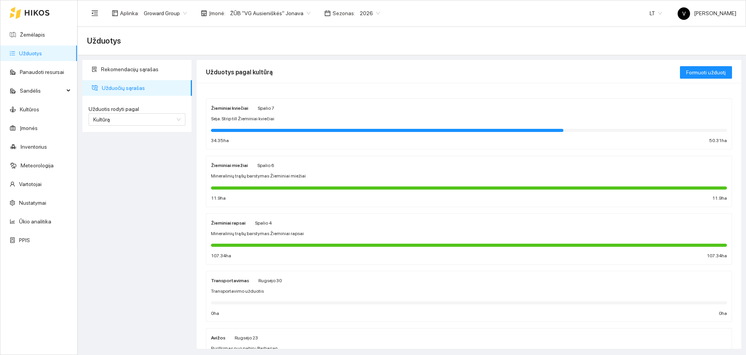
click at [239, 111] on div "Žieminiai kviečiai" at bounding box center [229, 107] width 37 height 9
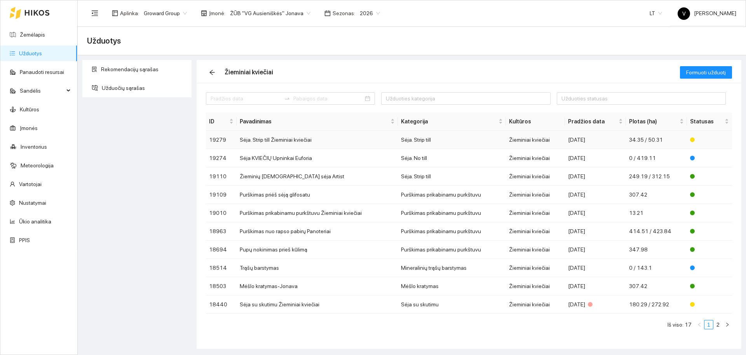
click at [281, 140] on td "Sėja. Strip till Žieminiai kviečiai" at bounding box center [317, 140] width 161 height 18
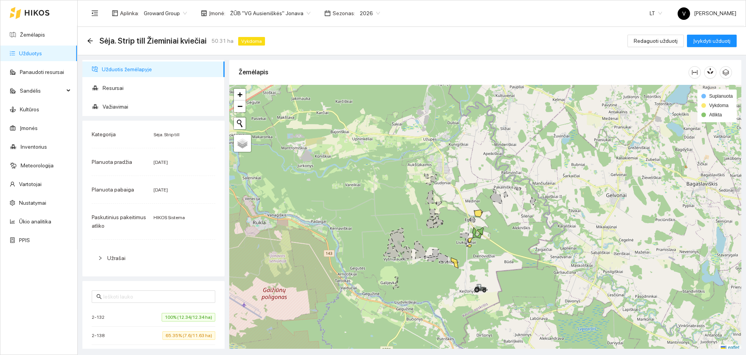
scroll to position [2, 0]
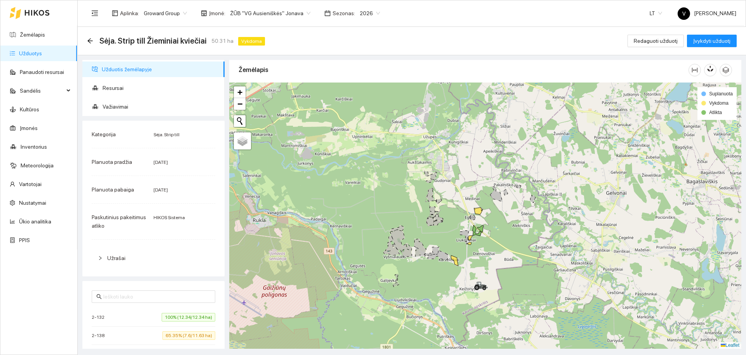
drag, startPoint x: 491, startPoint y: 251, endPoint x: 465, endPoint y: 233, distance: 31.8
click at [465, 233] on div at bounding box center [485, 215] width 512 height 266
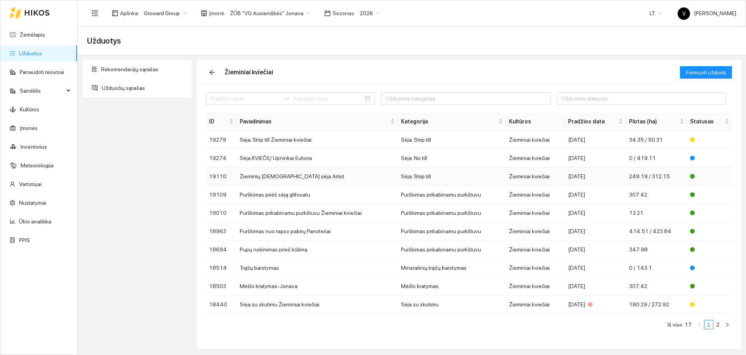
click at [285, 177] on td "Žieminių [DEMOGRAPHIC_DATA] sėja Artist" at bounding box center [317, 176] width 161 height 18
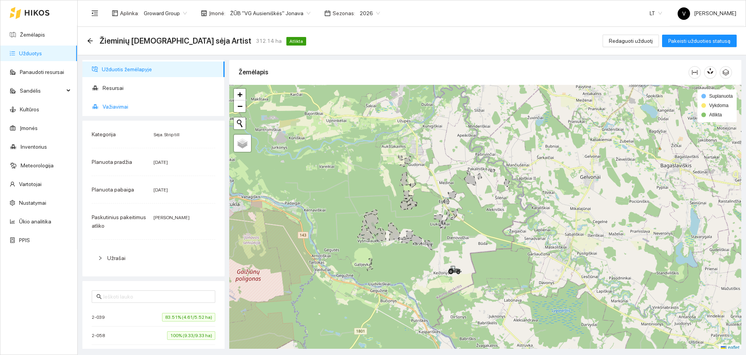
click at [140, 108] on span "Važiavimai" at bounding box center [161, 107] width 116 height 16
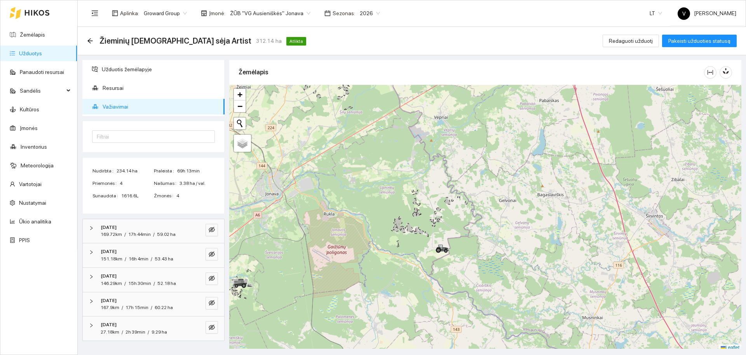
scroll to position [2, 0]
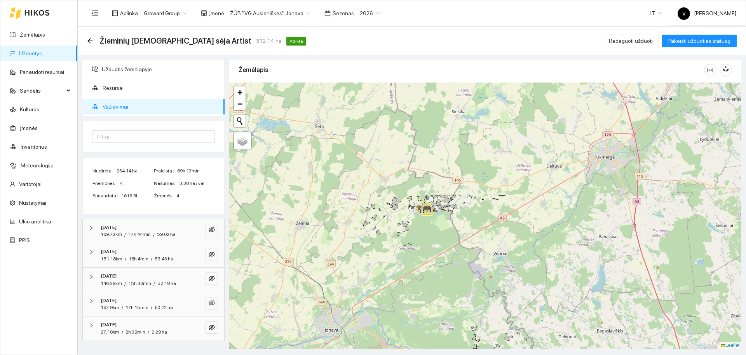
drag, startPoint x: 373, startPoint y: 161, endPoint x: 421, endPoint y: 324, distance: 170.1
click at [421, 324] on div at bounding box center [485, 215] width 512 height 266
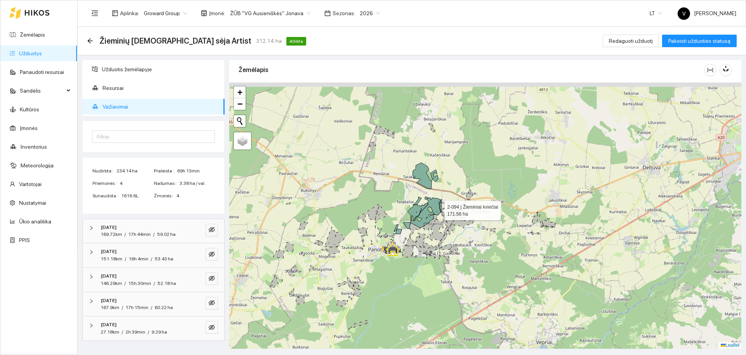
drag, startPoint x: 438, startPoint y: 192, endPoint x: 449, endPoint y: 222, distance: 31.6
click at [441, 222] on icon at bounding box center [424, 211] width 33 height 31
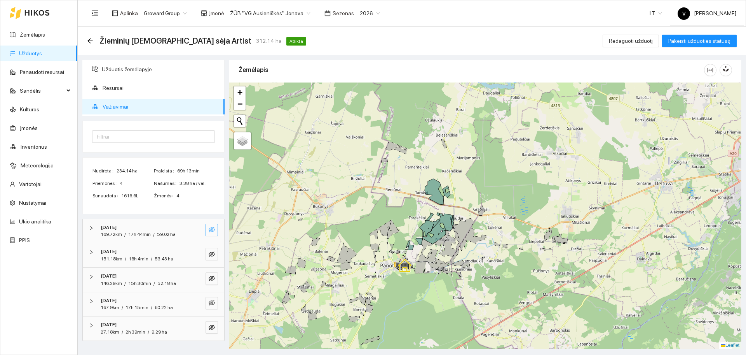
click at [210, 233] on span "eye-invisible" at bounding box center [212, 229] width 6 height 7
click at [213, 251] on icon "eye-invisible" at bounding box center [212, 254] width 6 height 6
click at [212, 274] on button "button" at bounding box center [212, 278] width 12 height 12
click at [214, 299] on icon "eye-invisible" at bounding box center [212, 302] width 6 height 6
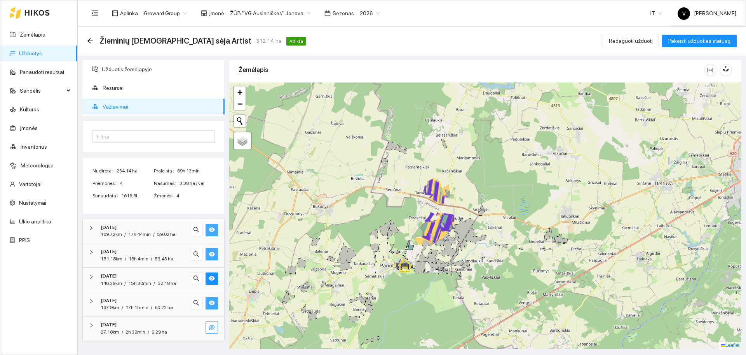
click at [211, 328] on icon "eye-invisible" at bounding box center [212, 327] width 6 height 6
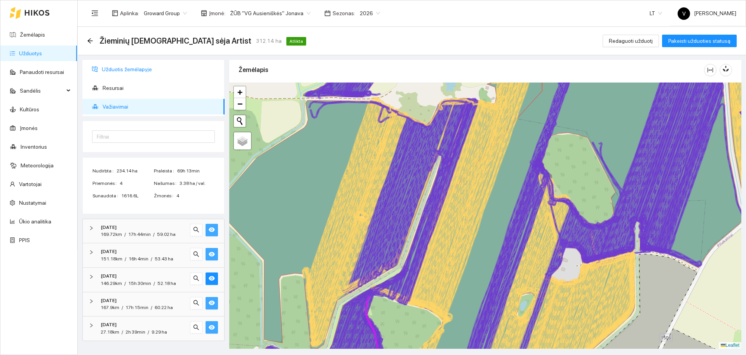
click at [123, 68] on span "Užduotis žemėlapyje" at bounding box center [160, 69] width 117 height 16
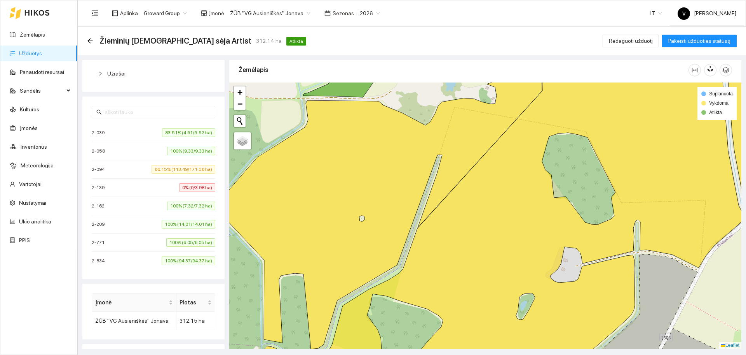
scroll to position [188, 0]
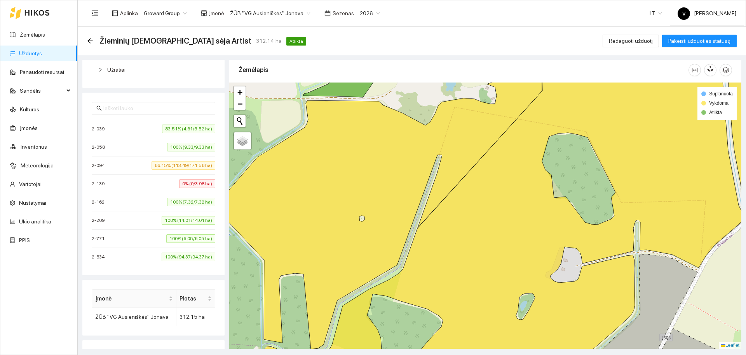
click at [122, 166] on div "2-094 66.15% (113.49/171.56 ha)" at bounding box center [154, 165] width 124 height 9
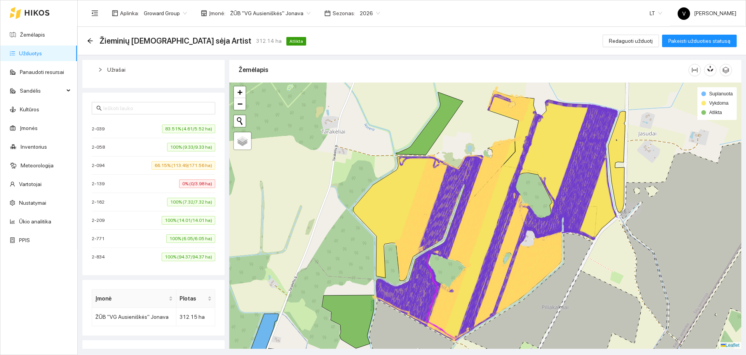
click at [122, 166] on div "2-094 66.15% (113.49/171.56 ha)" at bounding box center [154, 165] width 124 height 9
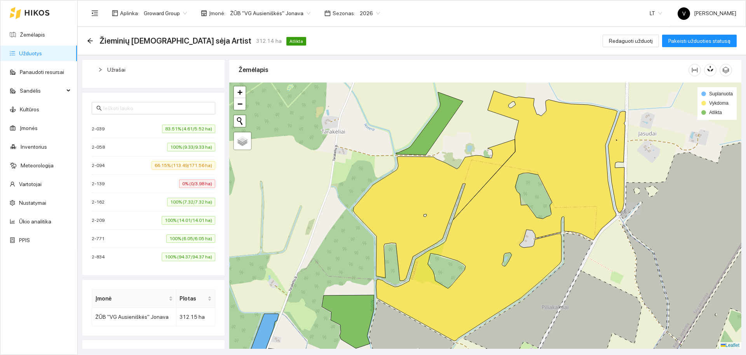
click at [122, 166] on div "2-094 66.15% (113.49/171.56 ha)" at bounding box center [154, 165] width 124 height 9
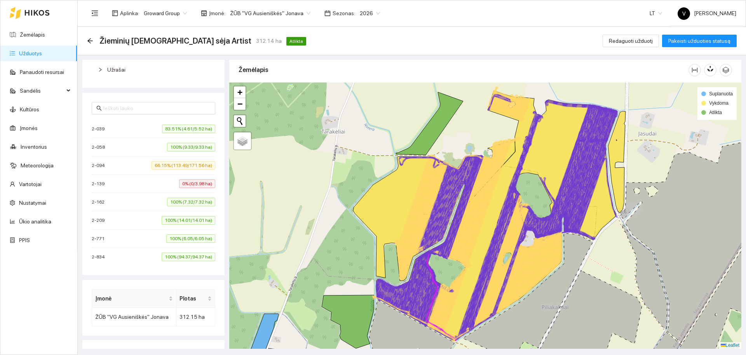
click at [34, 50] on link "Užduotys" at bounding box center [30, 53] width 23 height 6
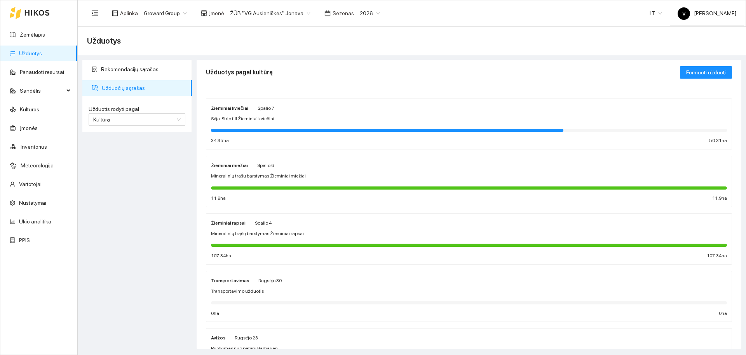
click at [255, 122] on div "Žieminiai kviečiai Spalio 7 Sėja. Strip till Žieminiai kviečiai 34.35 ha 50.31 …" at bounding box center [469, 123] width 516 height 41
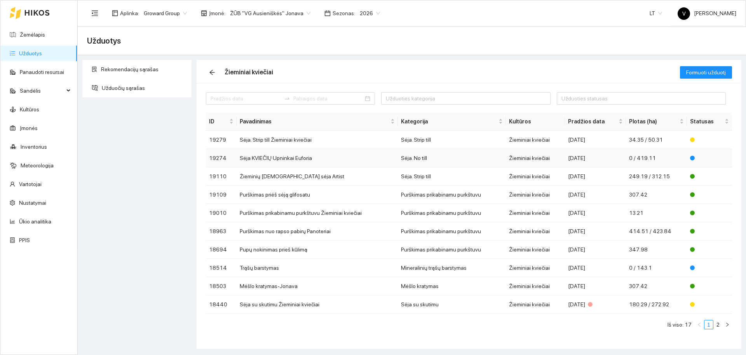
click at [277, 158] on td "Sėja KVIEČIŲ Upninkai Euforia" at bounding box center [317, 158] width 161 height 18
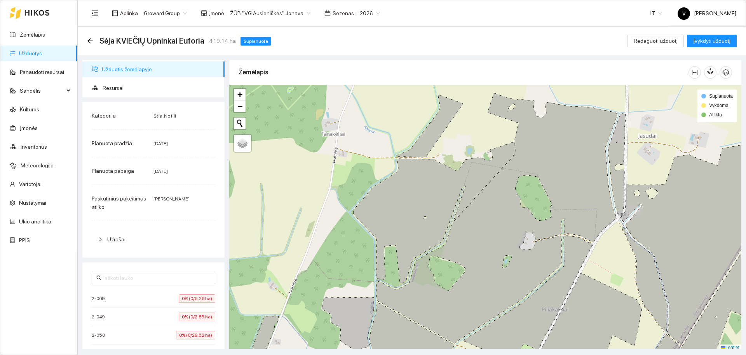
scroll to position [2, 0]
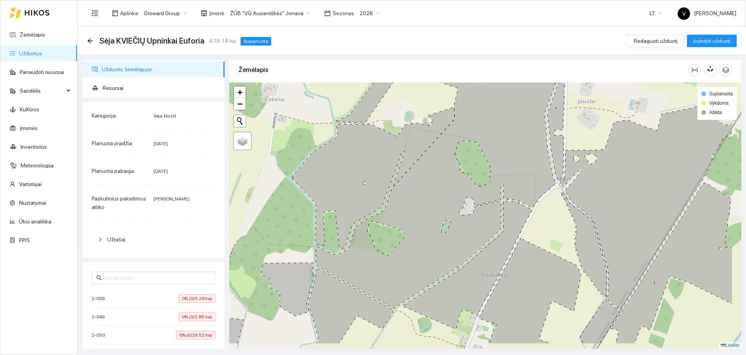
drag, startPoint x: 470, startPoint y: 250, endPoint x: 410, endPoint y: 218, distance: 68.7
click at [410, 218] on icon at bounding box center [425, 183] width 264 height 250
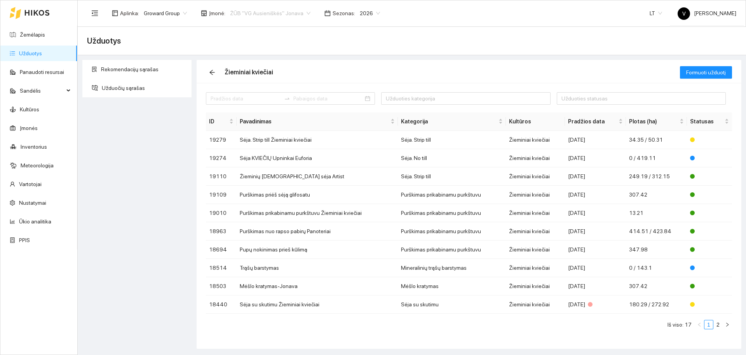
click at [254, 12] on span "ŽŪB "VG Ausieniškės" Jonava" at bounding box center [270, 13] width 80 height 12
click at [273, 39] on div "UAB "Zujų paukštynas" Ukmerge" at bounding box center [267, 41] width 80 height 9
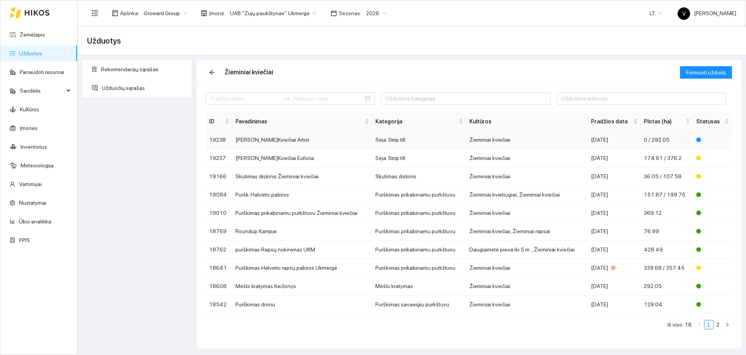
click at [286, 137] on td "[PERSON_NAME]Kviečiai Artist" at bounding box center [302, 140] width 140 height 18
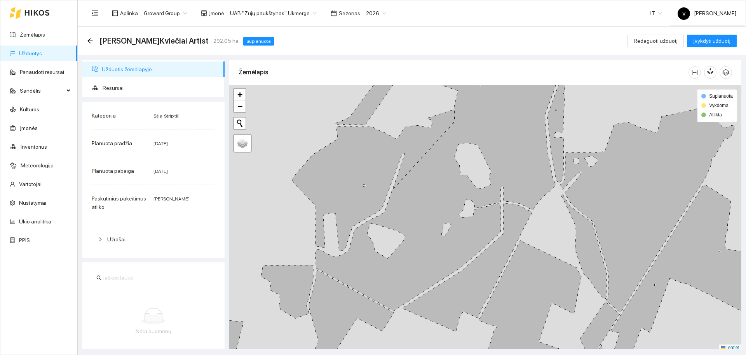
click at [286, 137] on div "+ − Nieko nerasta. Bandykite dar kartą. Žemėlapis Palydovas Leaflet Suplanuota …" at bounding box center [485, 218] width 512 height 266
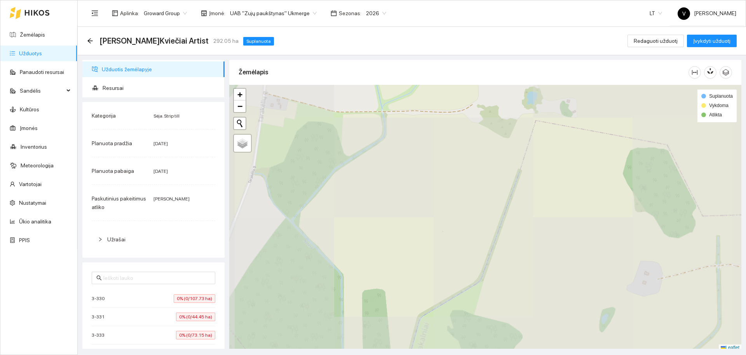
scroll to position [2, 0]
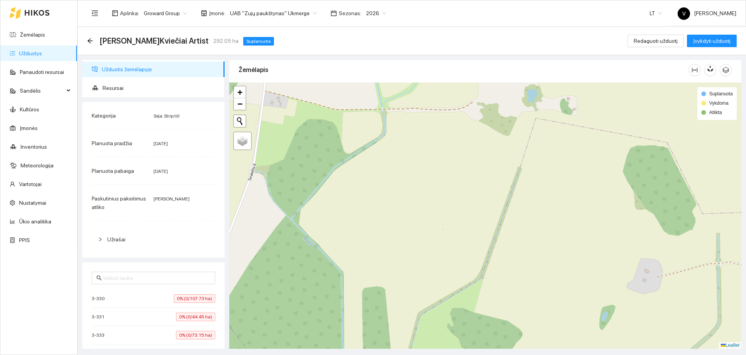
click at [122, 68] on span "Užduotis žemėlapyje" at bounding box center [160, 69] width 117 height 16
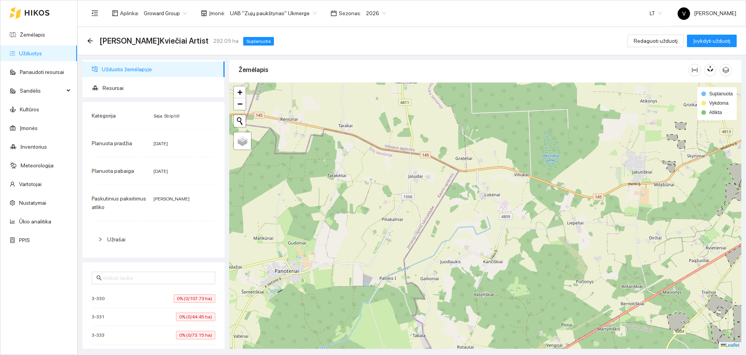
drag, startPoint x: 414, startPoint y: 248, endPoint x: 377, endPoint y: 127, distance: 126.9
click at [377, 127] on div at bounding box center [485, 215] width 512 height 266
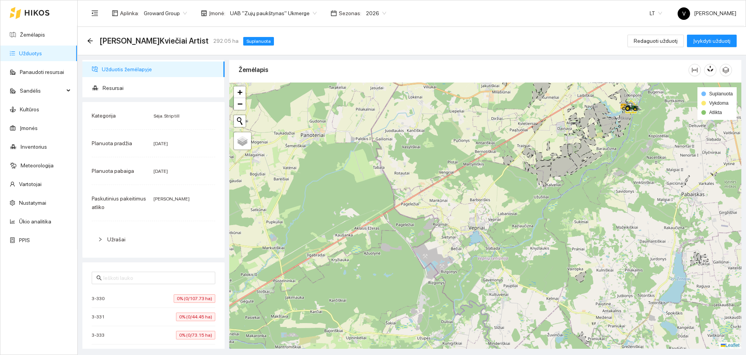
drag, startPoint x: 461, startPoint y: 184, endPoint x: 425, endPoint y: 147, distance: 52.0
click at [425, 147] on div at bounding box center [485, 215] width 512 height 266
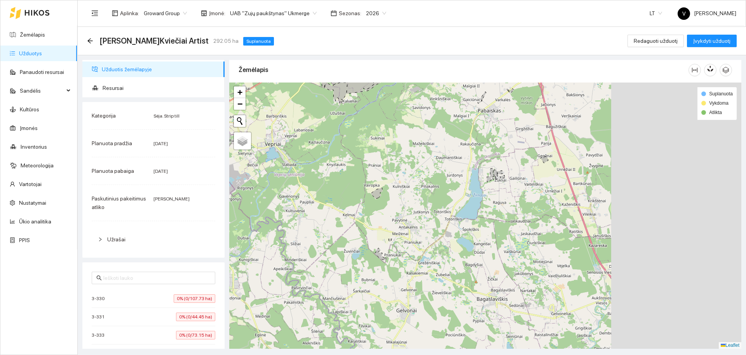
drag, startPoint x: 616, startPoint y: 194, endPoint x: 435, endPoint y: 139, distance: 189.0
click at [435, 139] on div at bounding box center [485, 215] width 512 height 266
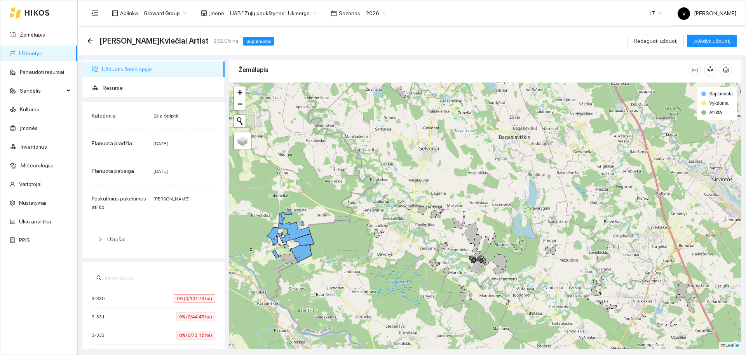
drag, startPoint x: 437, startPoint y: 241, endPoint x: 419, endPoint y: 235, distance: 19.7
click at [419, 235] on div at bounding box center [485, 215] width 512 height 266
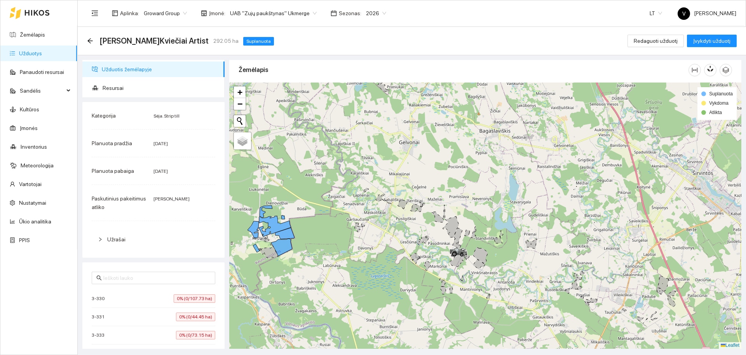
click at [40, 54] on link "Užduotys" at bounding box center [30, 53] width 23 height 6
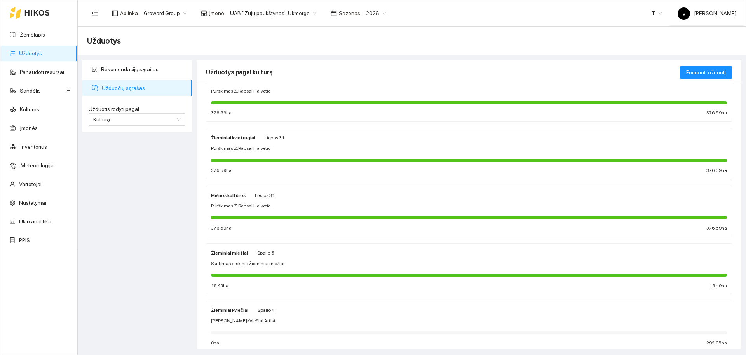
scroll to position [40, 0]
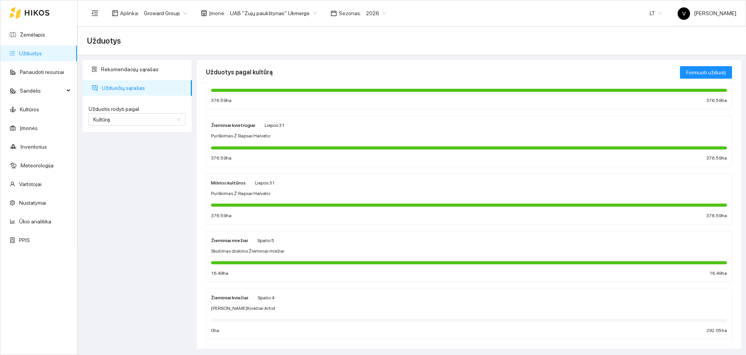
click at [225, 293] on div "Žieminiai kviečiai" at bounding box center [229, 297] width 37 height 9
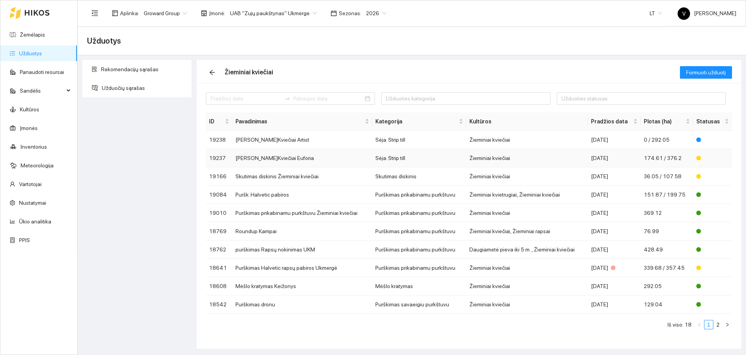
click at [254, 158] on td "[PERSON_NAME]Kviečiai Euforia" at bounding box center [302, 158] width 140 height 18
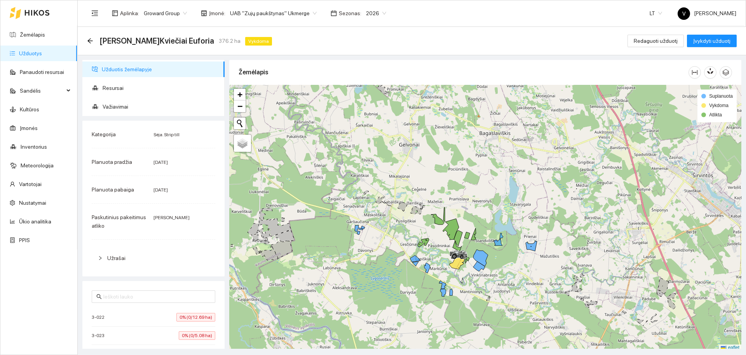
scroll to position [2, 0]
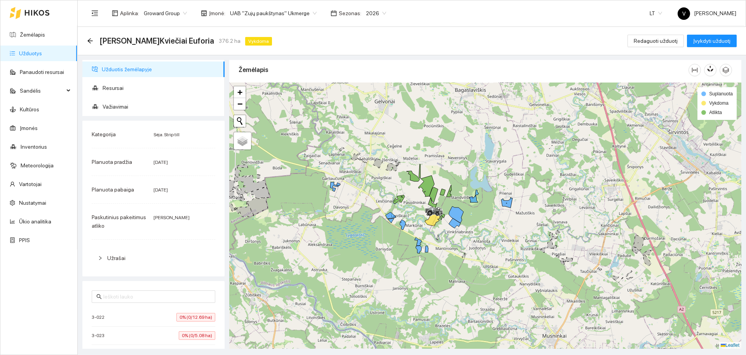
drag, startPoint x: 398, startPoint y: 211, endPoint x: 372, endPoint y: 180, distance: 41.1
click at [372, 180] on div at bounding box center [485, 215] width 512 height 266
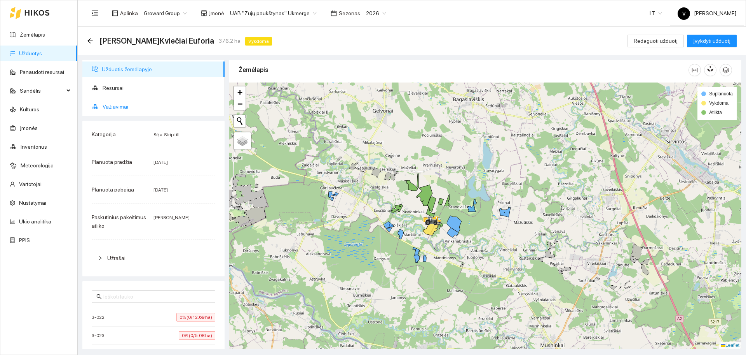
click at [125, 106] on span "Važiavimai" at bounding box center [161, 107] width 116 height 16
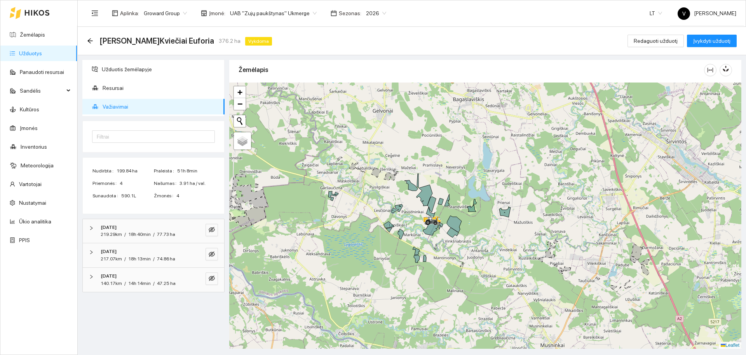
click at [125, 106] on span "Važiavimai" at bounding box center [161, 107] width 116 height 16
click at [218, 230] on button "button" at bounding box center [212, 230] width 12 height 12
click at [215, 249] on button "button" at bounding box center [212, 254] width 12 height 12
click at [213, 277] on icon "eye-invisible" at bounding box center [212, 278] width 6 height 6
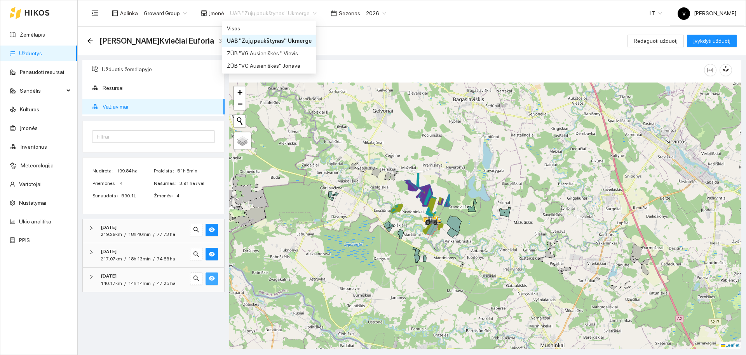
click at [289, 10] on span "UAB "Zujų paukštynas" Ukmerge" at bounding box center [273, 13] width 87 height 12
click at [456, 35] on div "Sėja Ž.Kviečiai Euforia 376.2 ha Vykdoma Redaguoti užduotį Įvykdyti užduotį" at bounding box center [412, 41] width 650 height 16
click at [282, 12] on span "UAB "Zujų paukštynas" Ukmerge" at bounding box center [273, 13] width 87 height 12
click at [428, 42] on div "Sėja Ž.Kviečiai Euforia 376.2 ha Vykdoma Redaguoti užduotį Įvykdyti užduotį" at bounding box center [412, 41] width 650 height 16
